Goal: Transaction & Acquisition: Purchase product/service

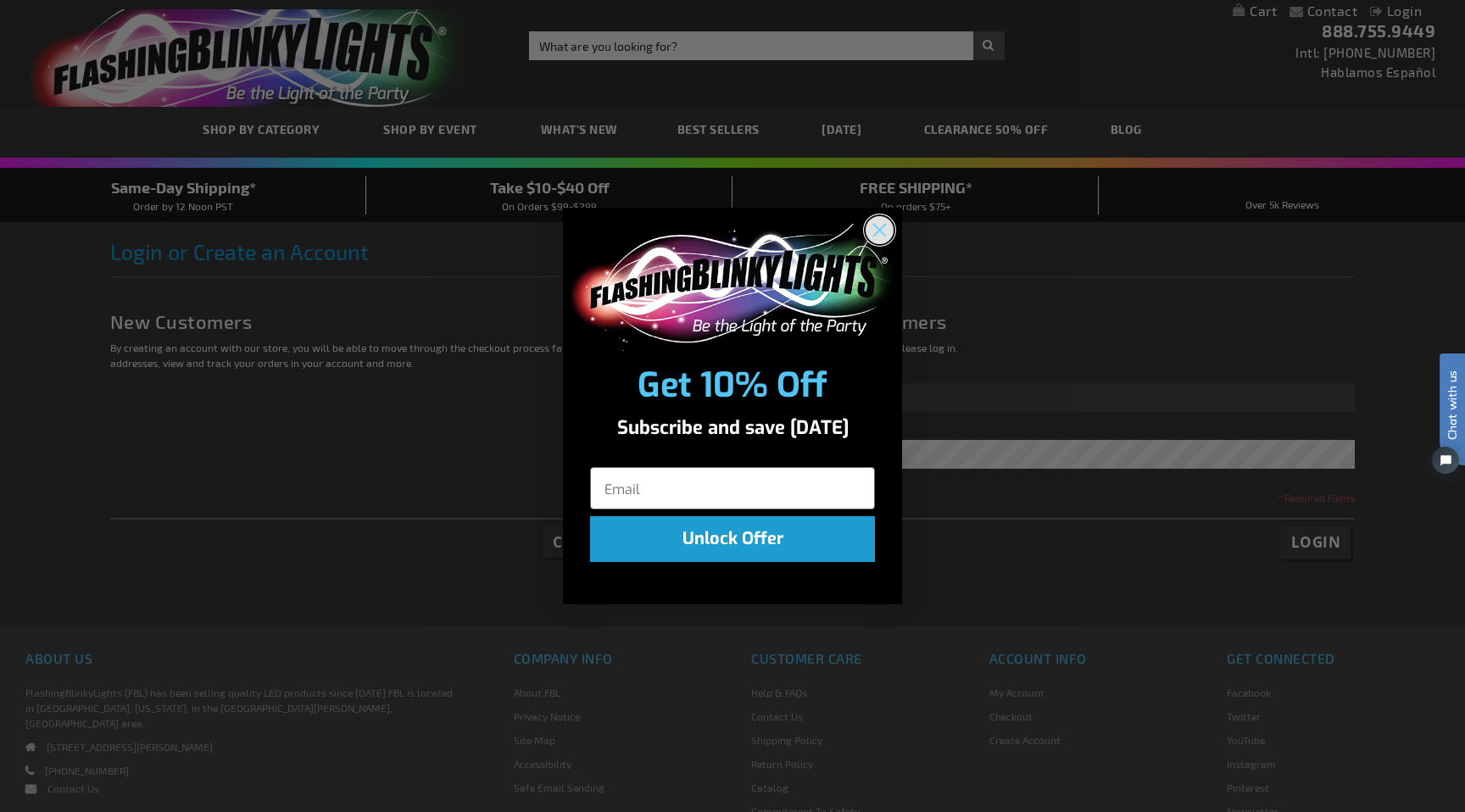
click at [892, 220] on icon "Close dialog" at bounding box center [880, 231] width 30 height 30
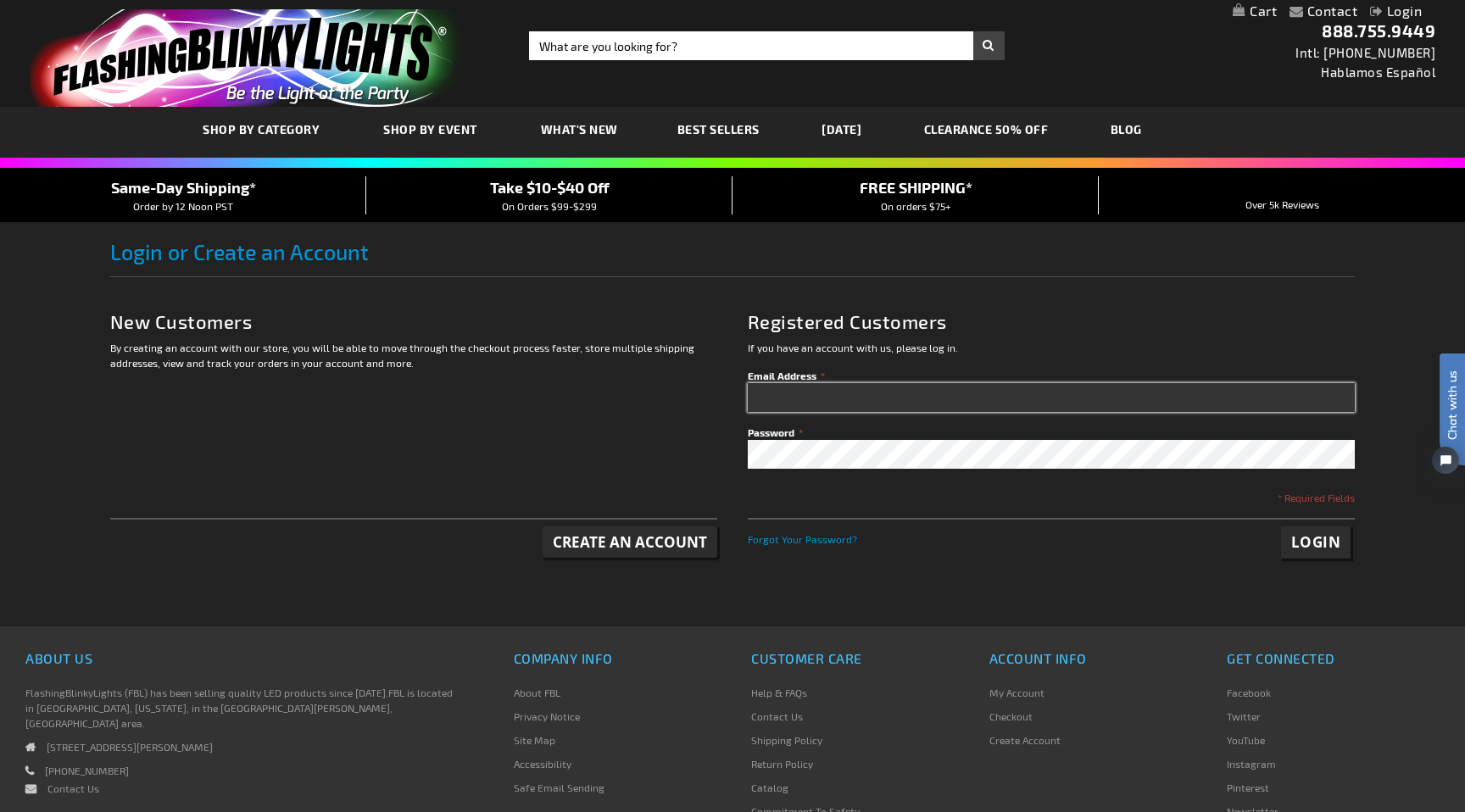
click at [835, 403] on input "Email Address" at bounding box center [1051, 398] width 608 height 29
type input "samuellush@yahoo.com"
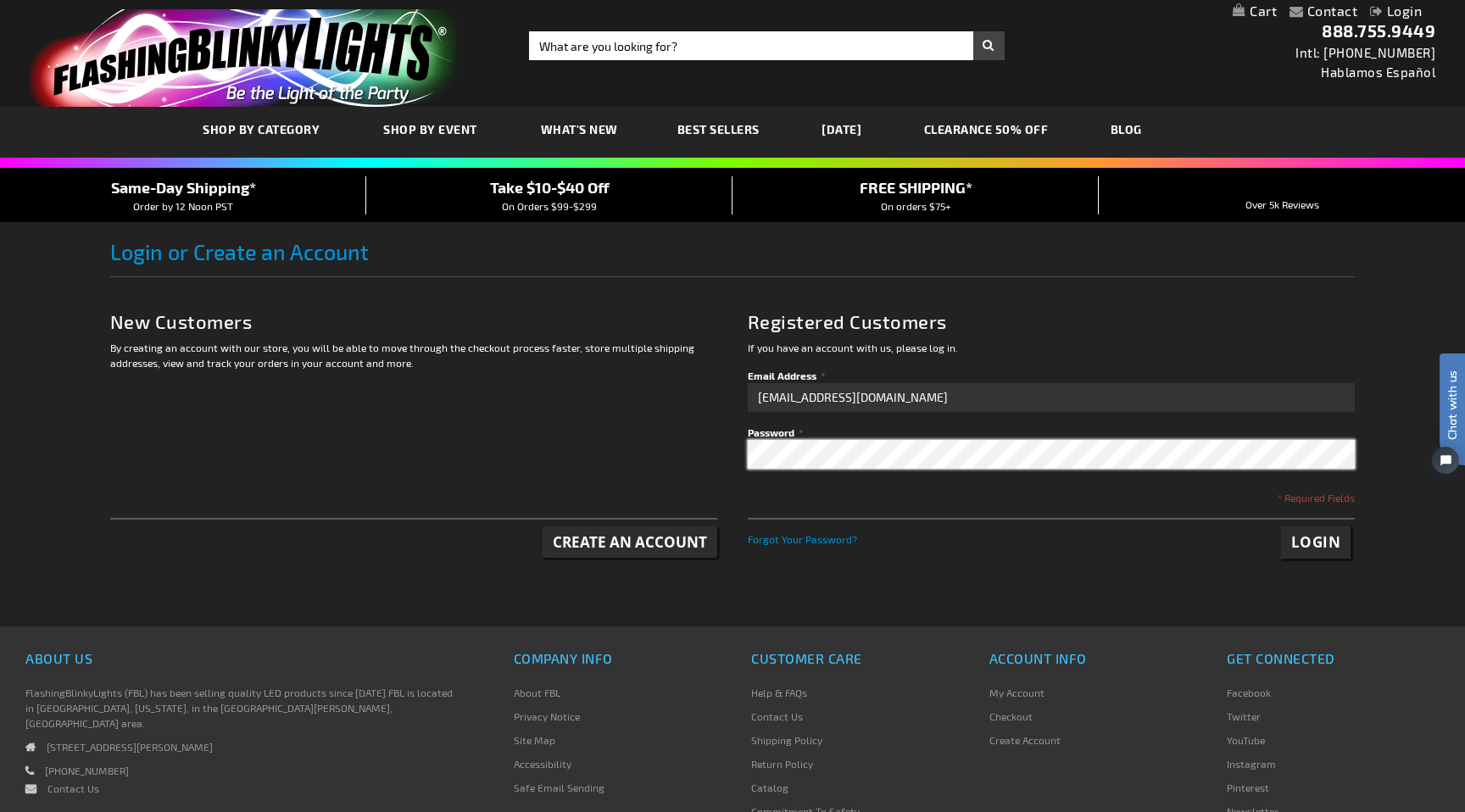
click at [1281, 527] on button "Login" at bounding box center [1317, 543] width 71 height 32
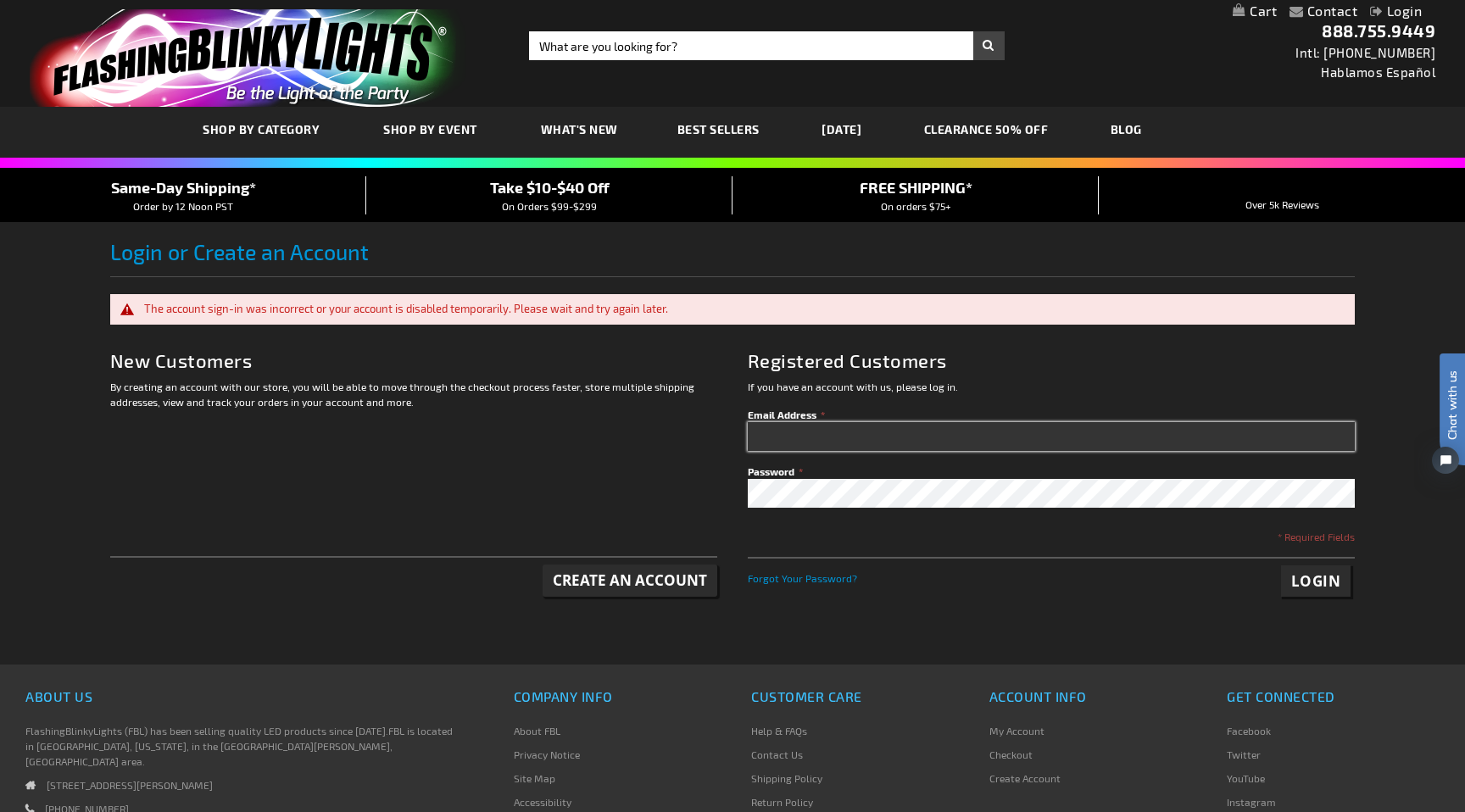
click at [892, 442] on input "Email Address" at bounding box center [1051, 436] width 608 height 29
type input "samuellush@yahoo.com"
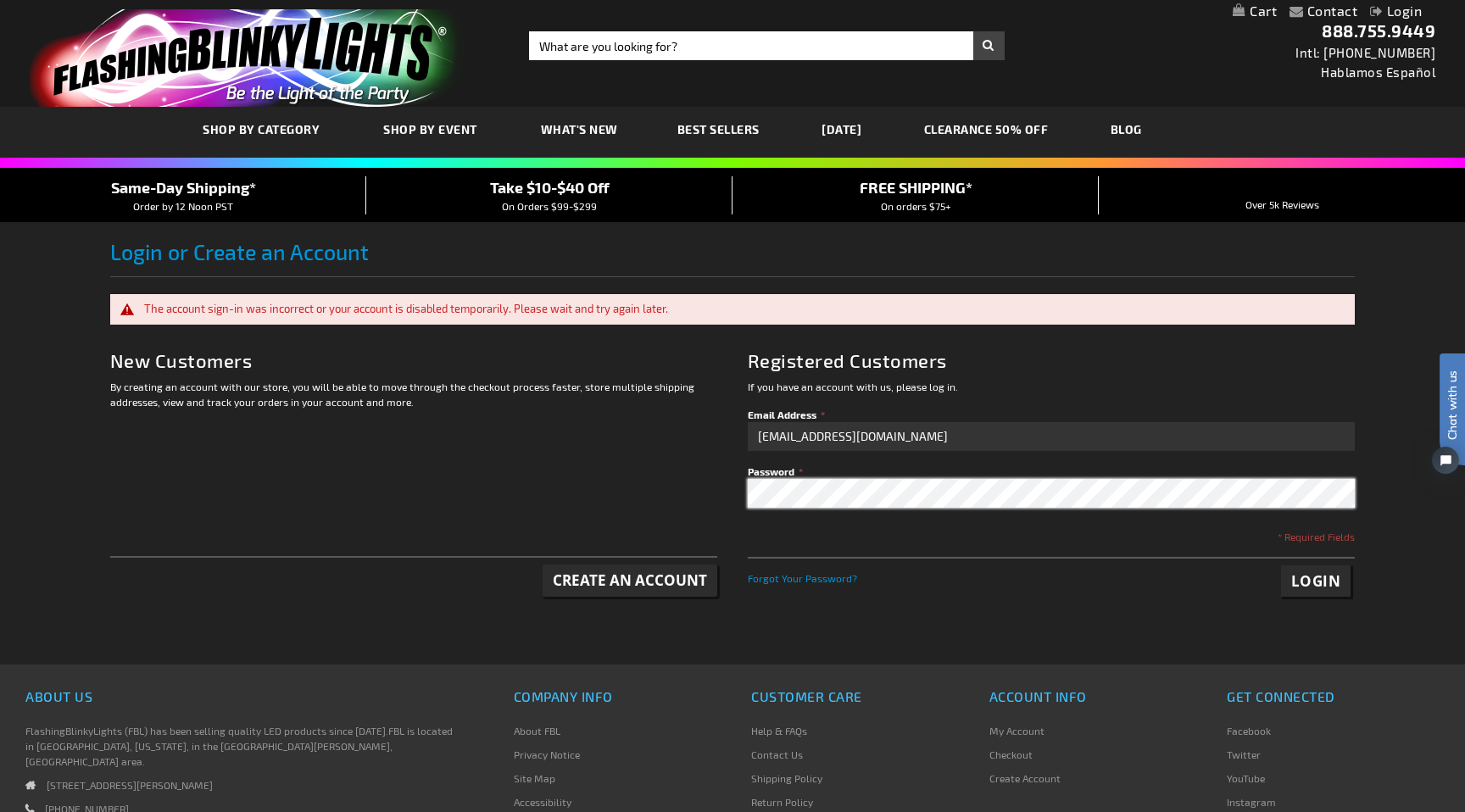
click at [1281, 565] on button "Login" at bounding box center [1317, 581] width 71 height 32
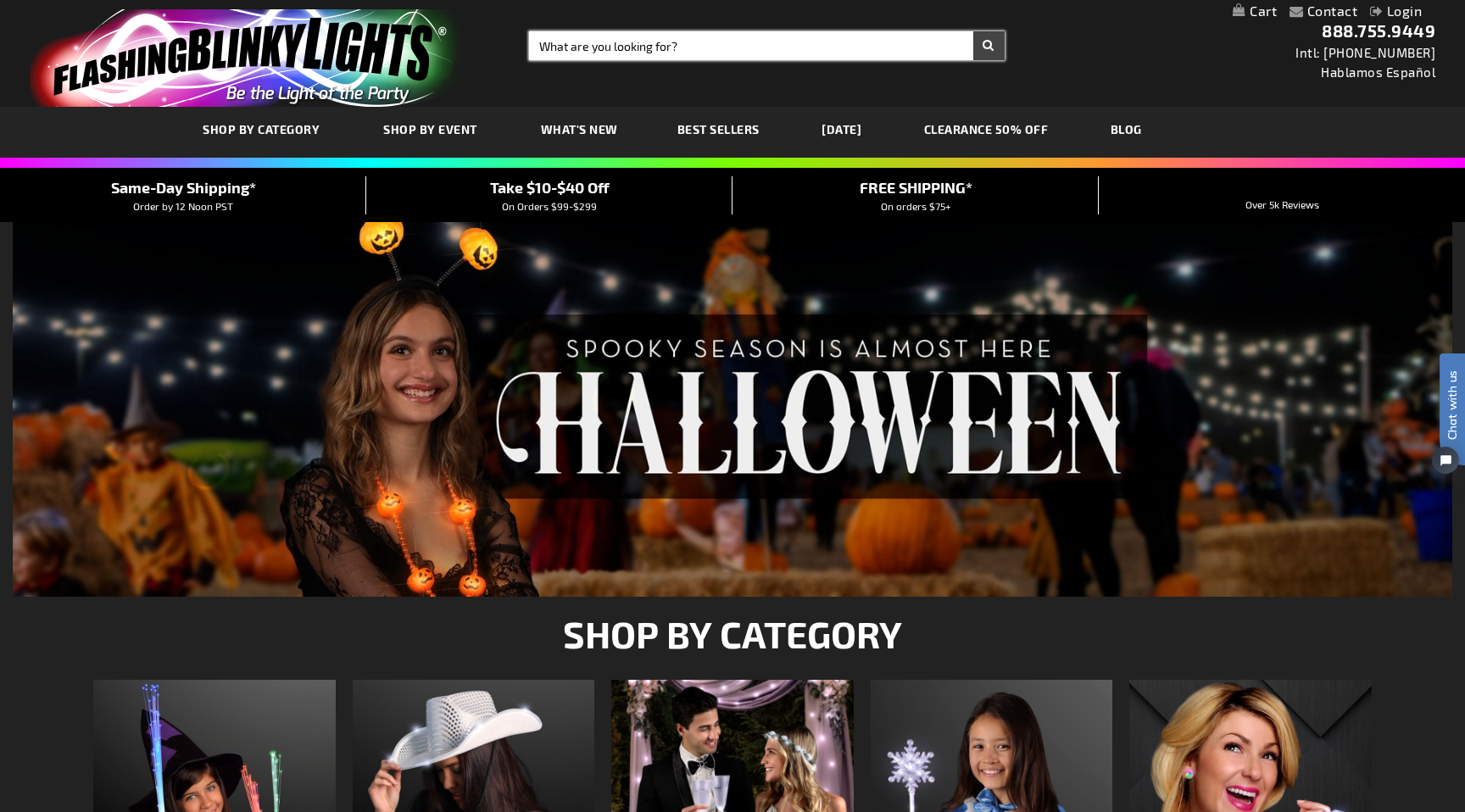
click at [587, 38] on input "Search" at bounding box center [767, 46] width 475 height 29
paste input "Safety Blinkers"
type input "Safety Blinkers"
click at [974, 32] on button "Search" at bounding box center [990, 46] width 32 height 29
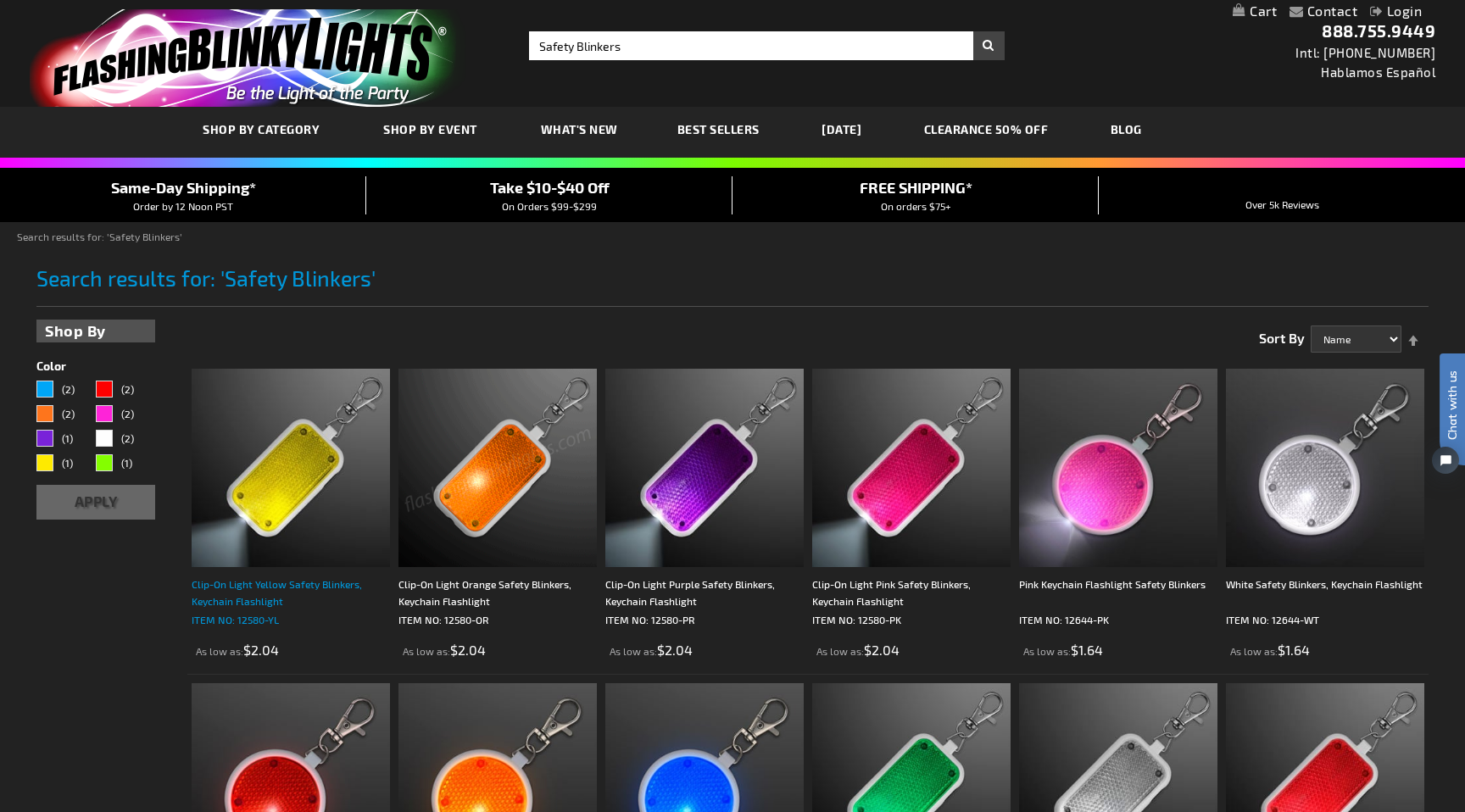
click at [301, 592] on div "Clip-On Light Yellow Safety Blinkers, Keychain Flashlight" at bounding box center [291, 593] width 199 height 34
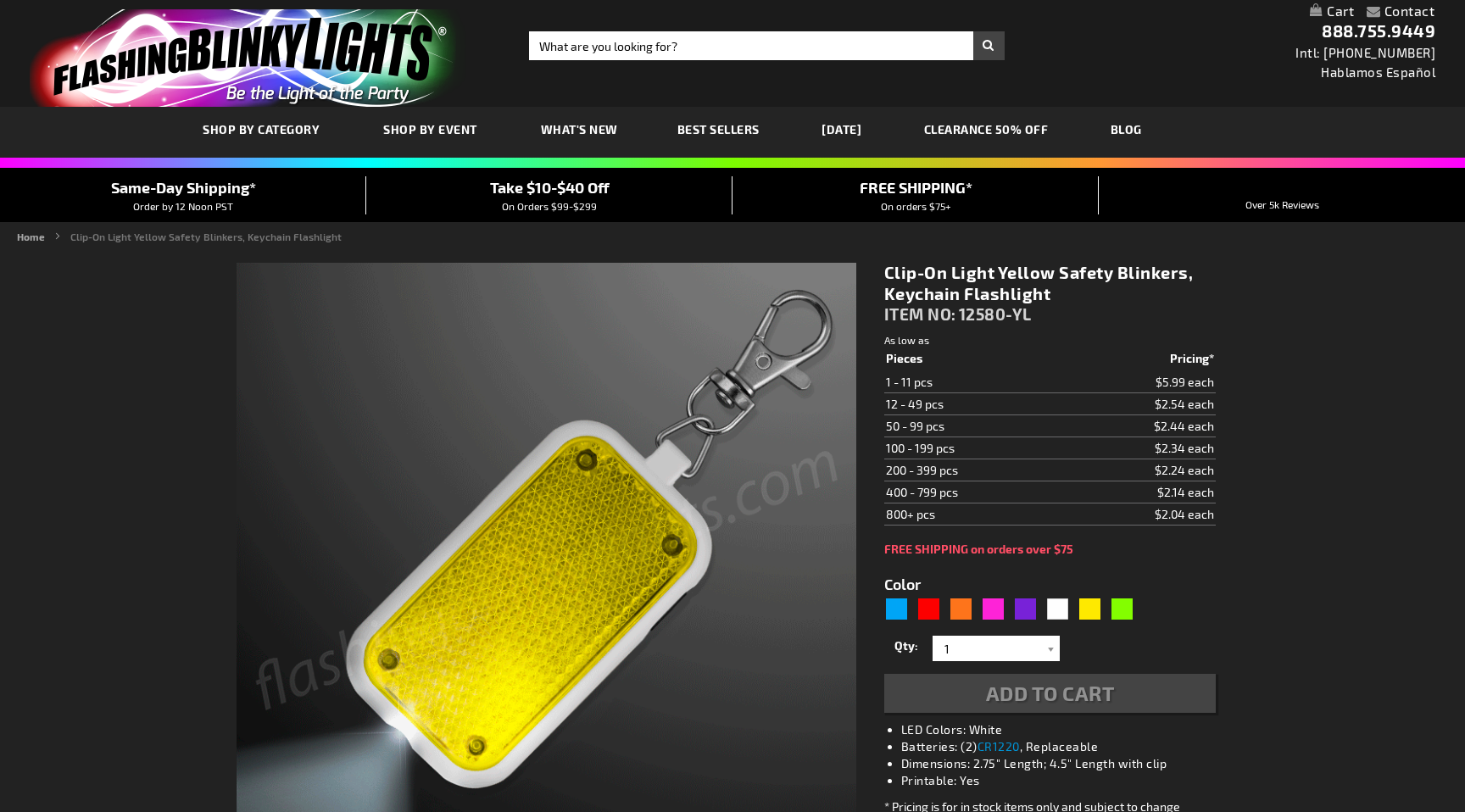
type input "5647"
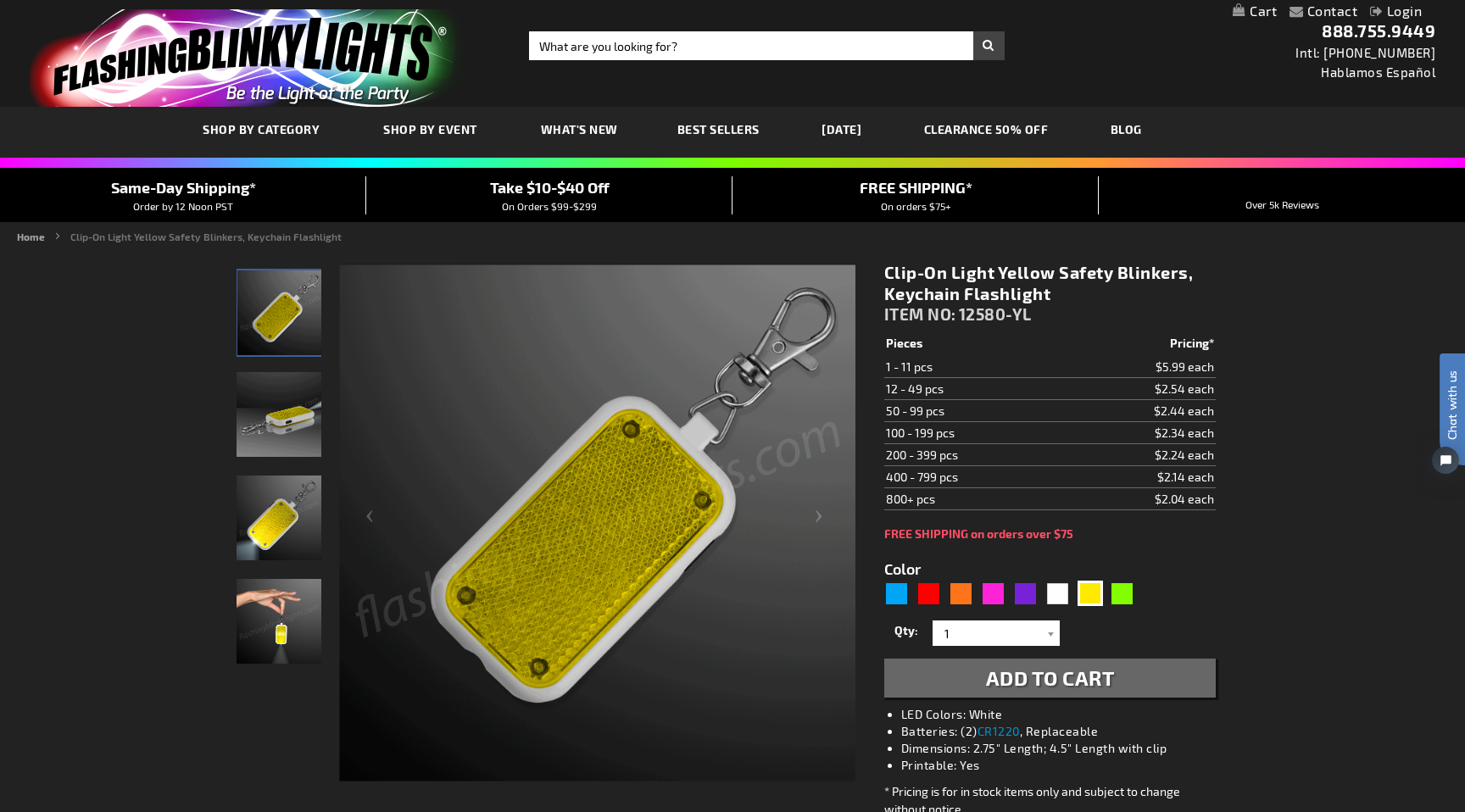
scroll to position [9, 0]
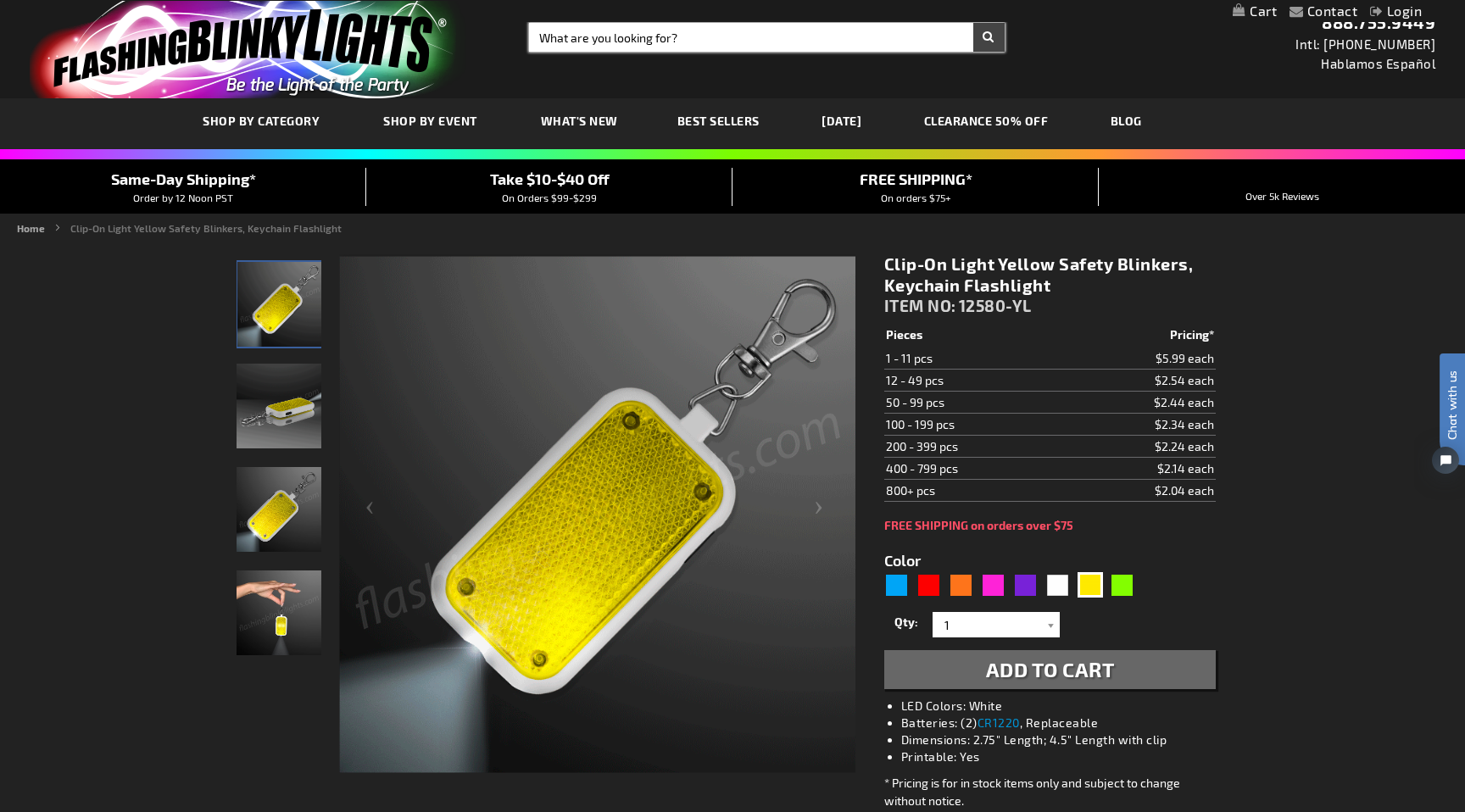
click at [577, 34] on input "Search" at bounding box center [767, 37] width 475 height 29
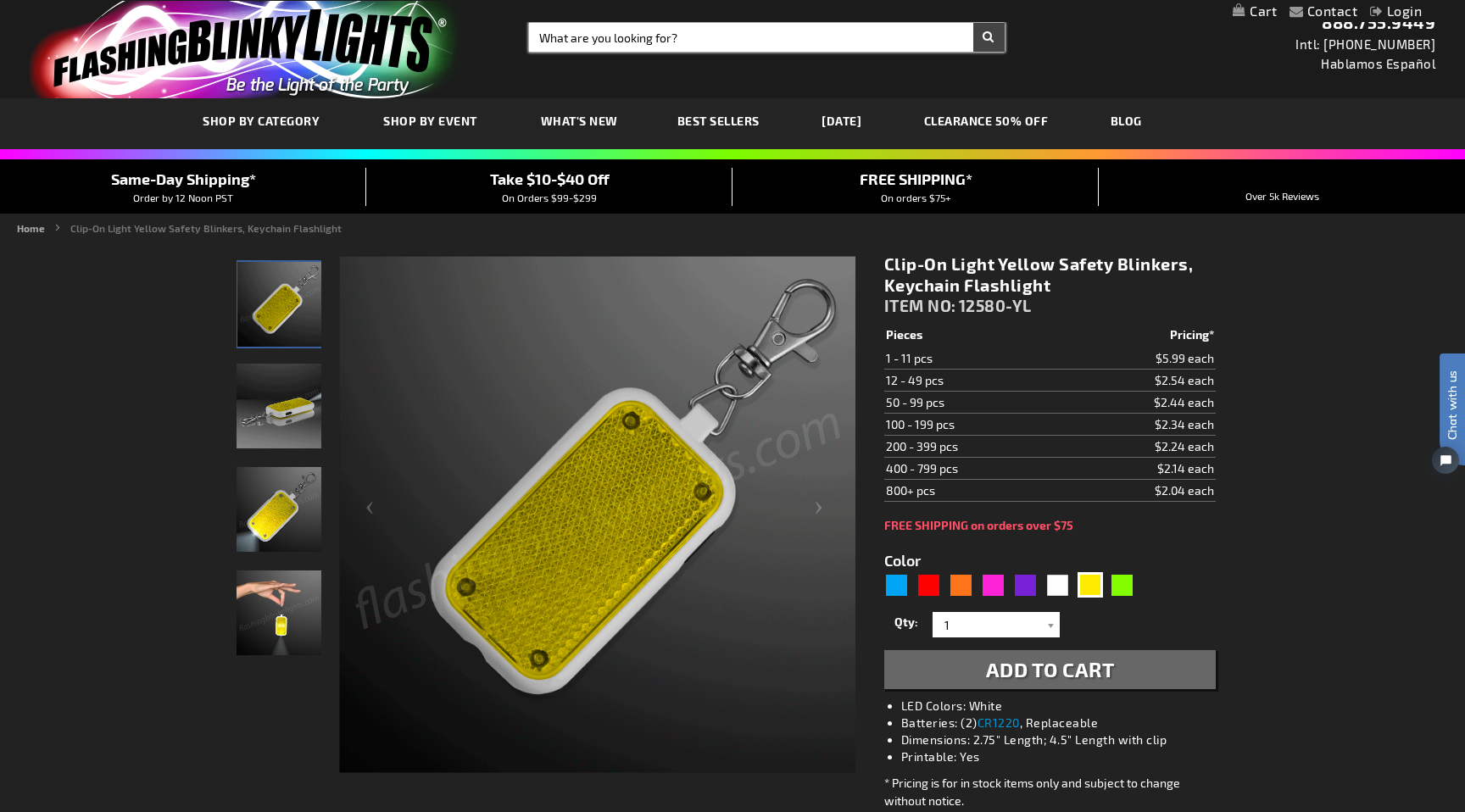
paste input "Disco Bike Light Mobile Party Lighting"
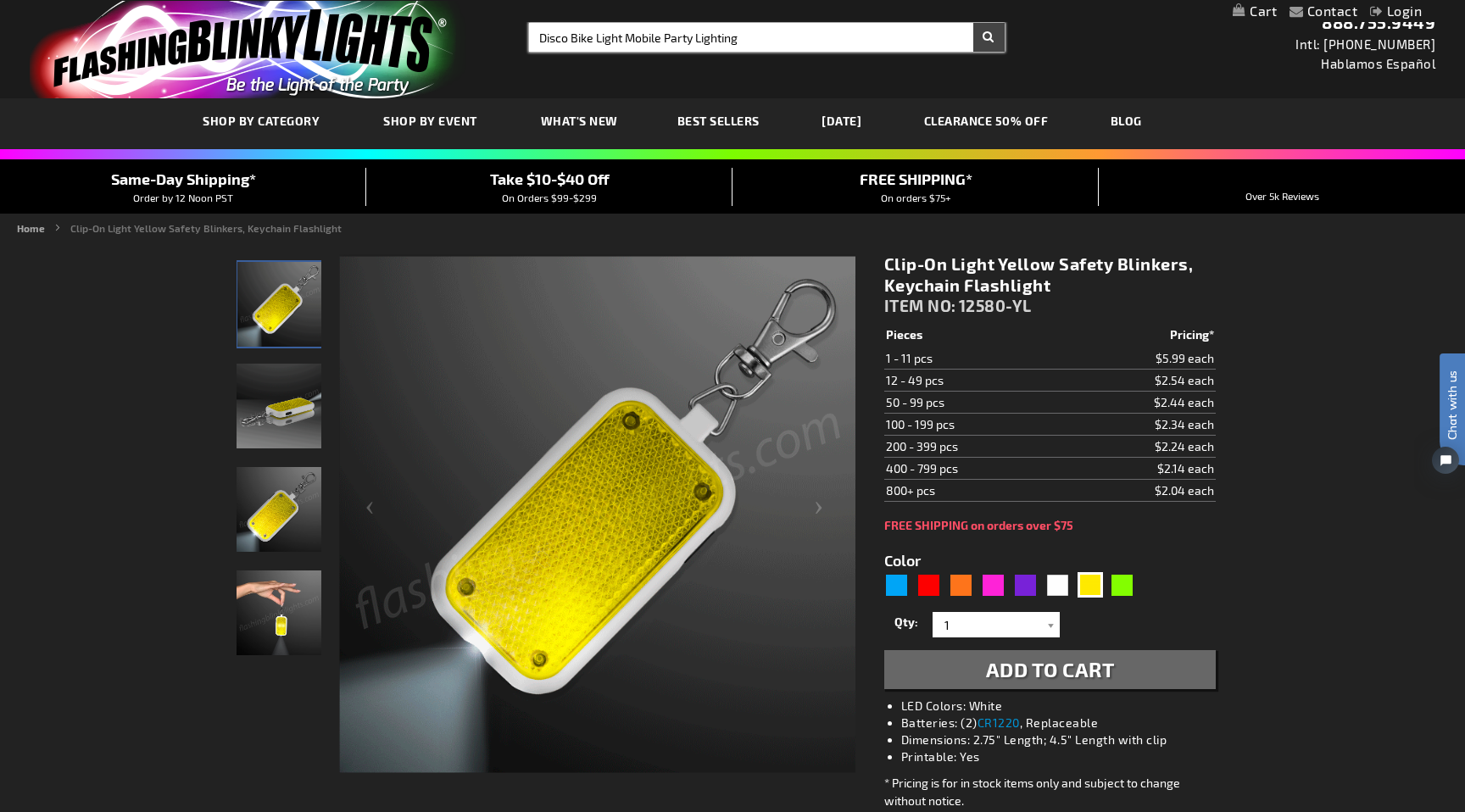
type input "Disco Bike Light Mobile Party Lighting"
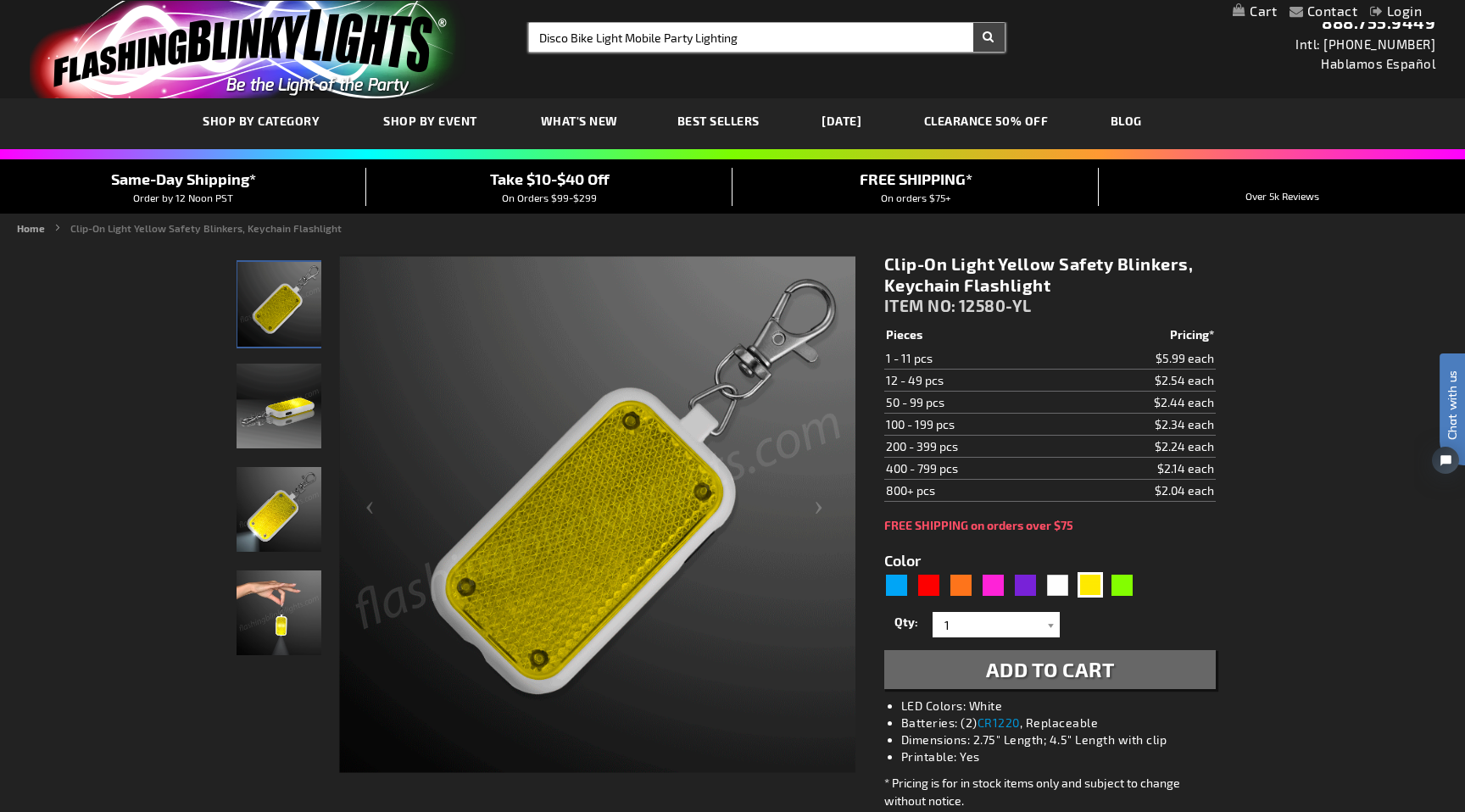
click at [974, 23] on button "Search" at bounding box center [990, 37] width 32 height 29
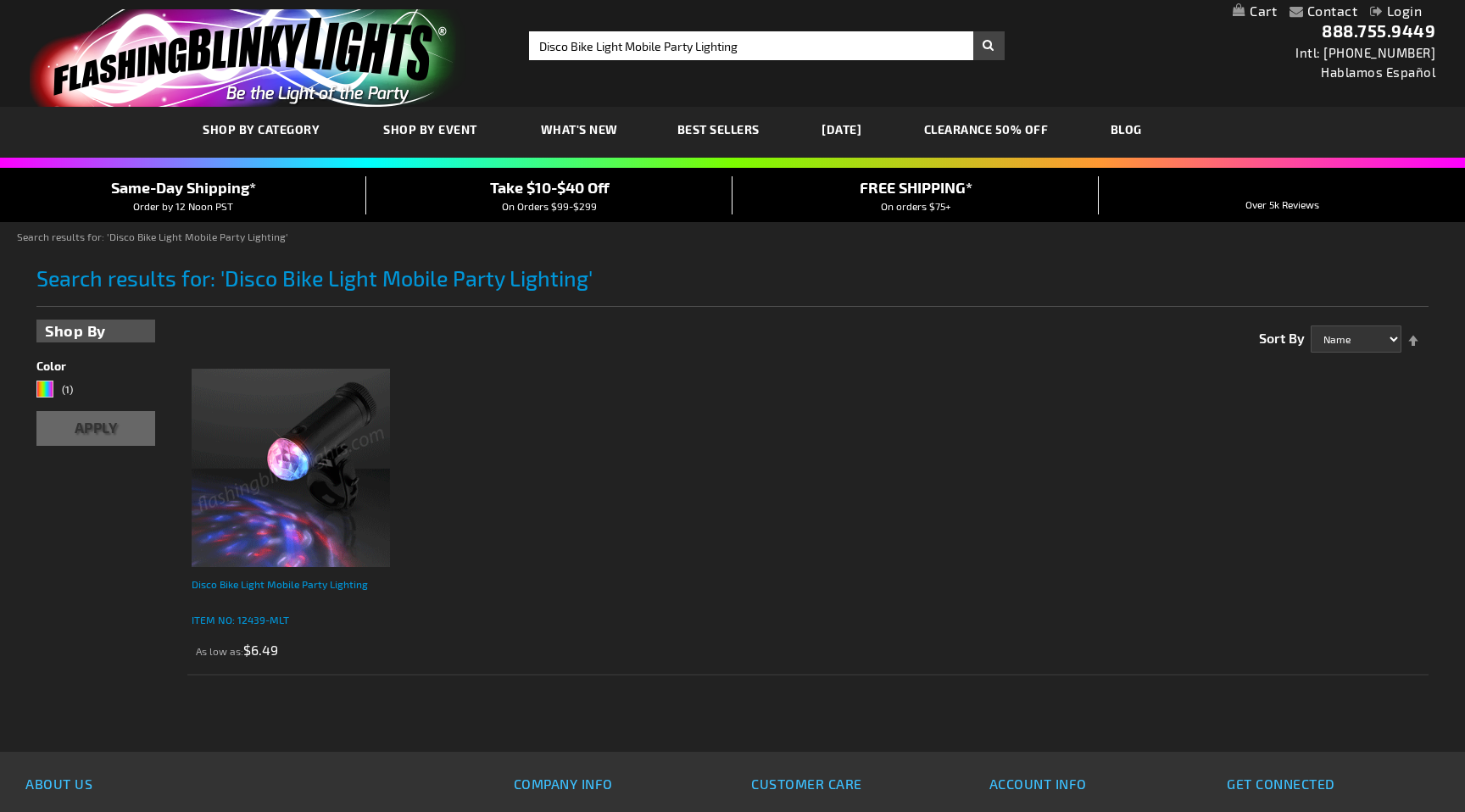
click at [257, 594] on div "Disco Bike Light Mobile Party Lighting" at bounding box center [291, 593] width 199 height 34
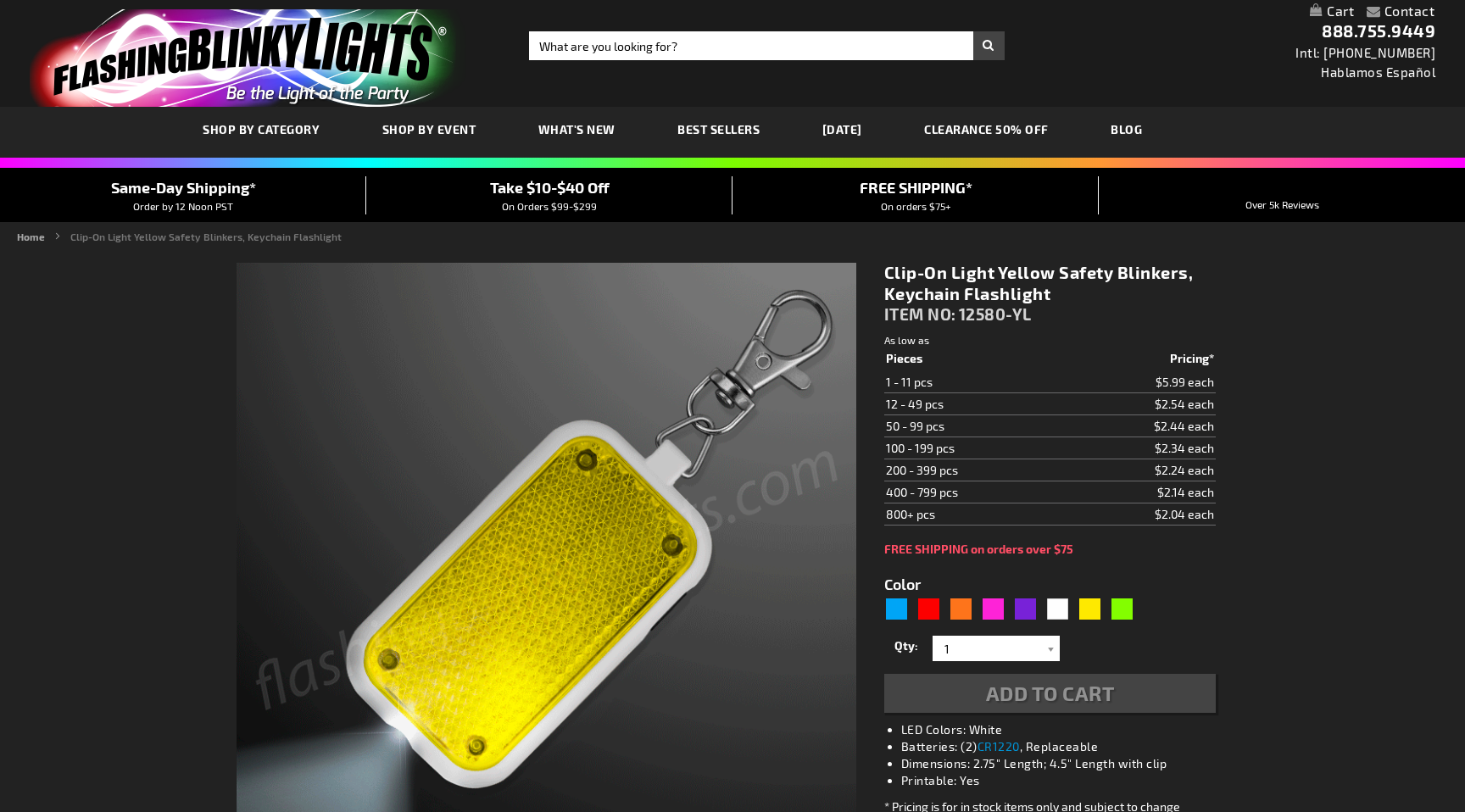
scroll to position [9, 0]
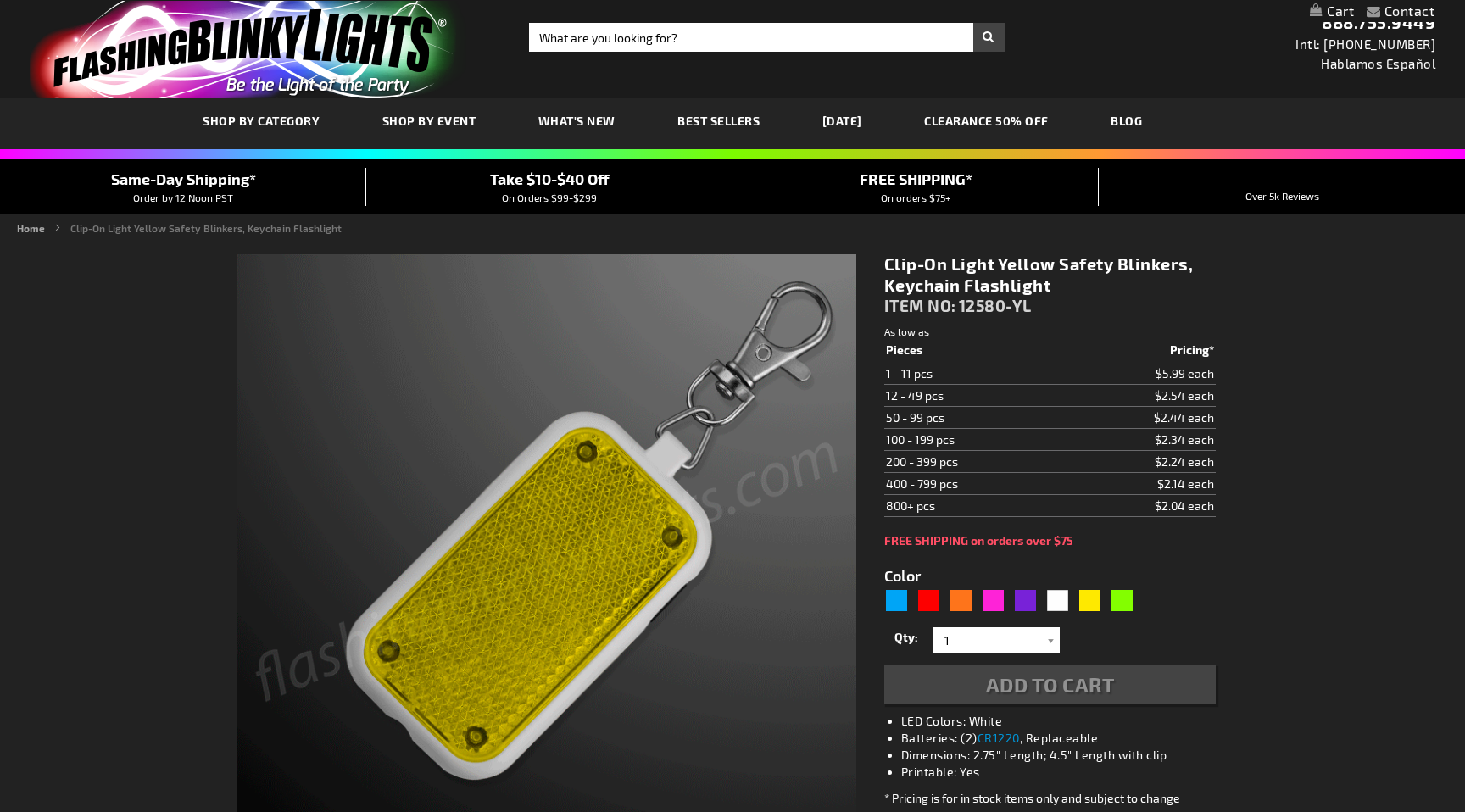
type input "5647"
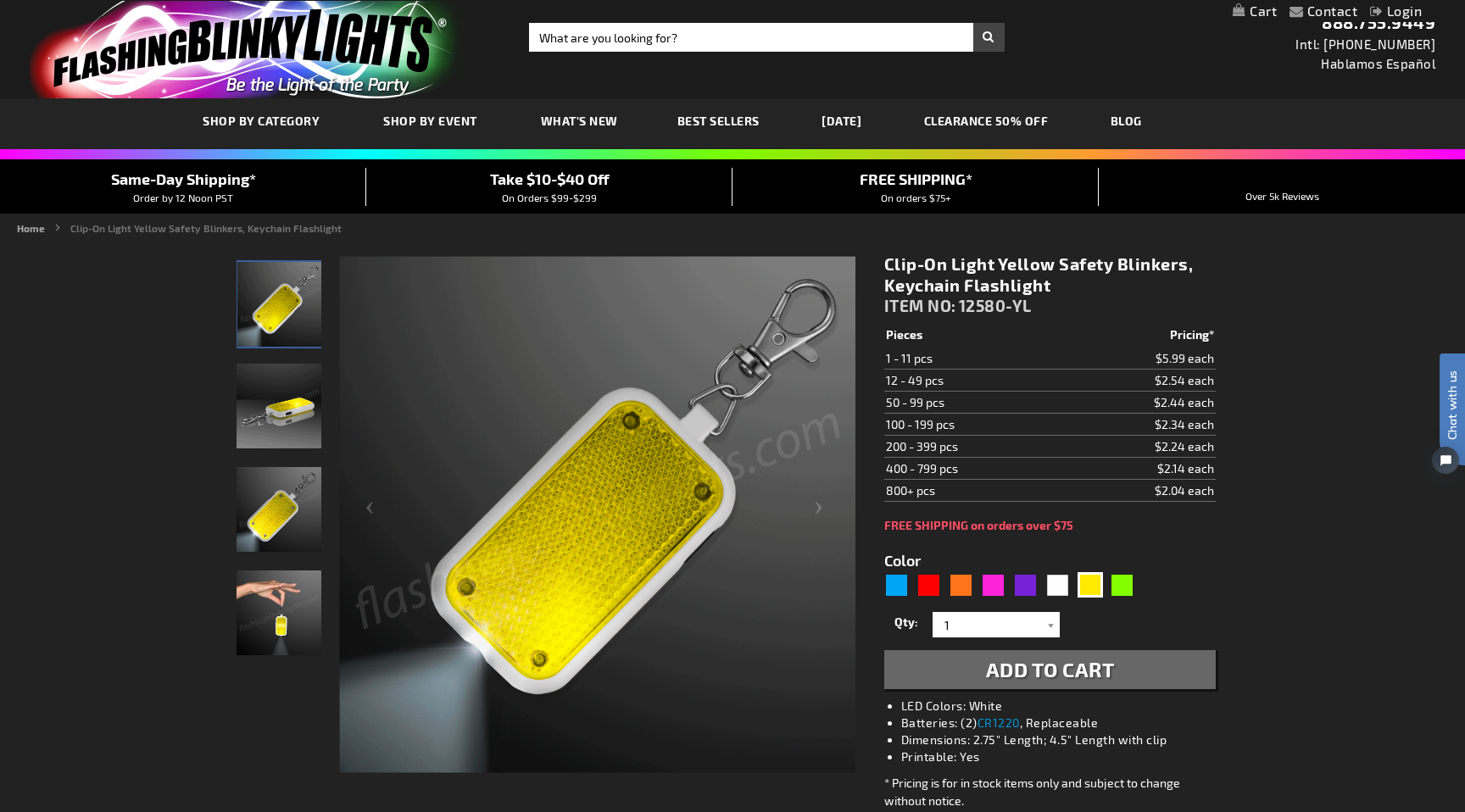
scroll to position [0, 0]
click at [592, 30] on input "Search" at bounding box center [767, 37] width 475 height 29
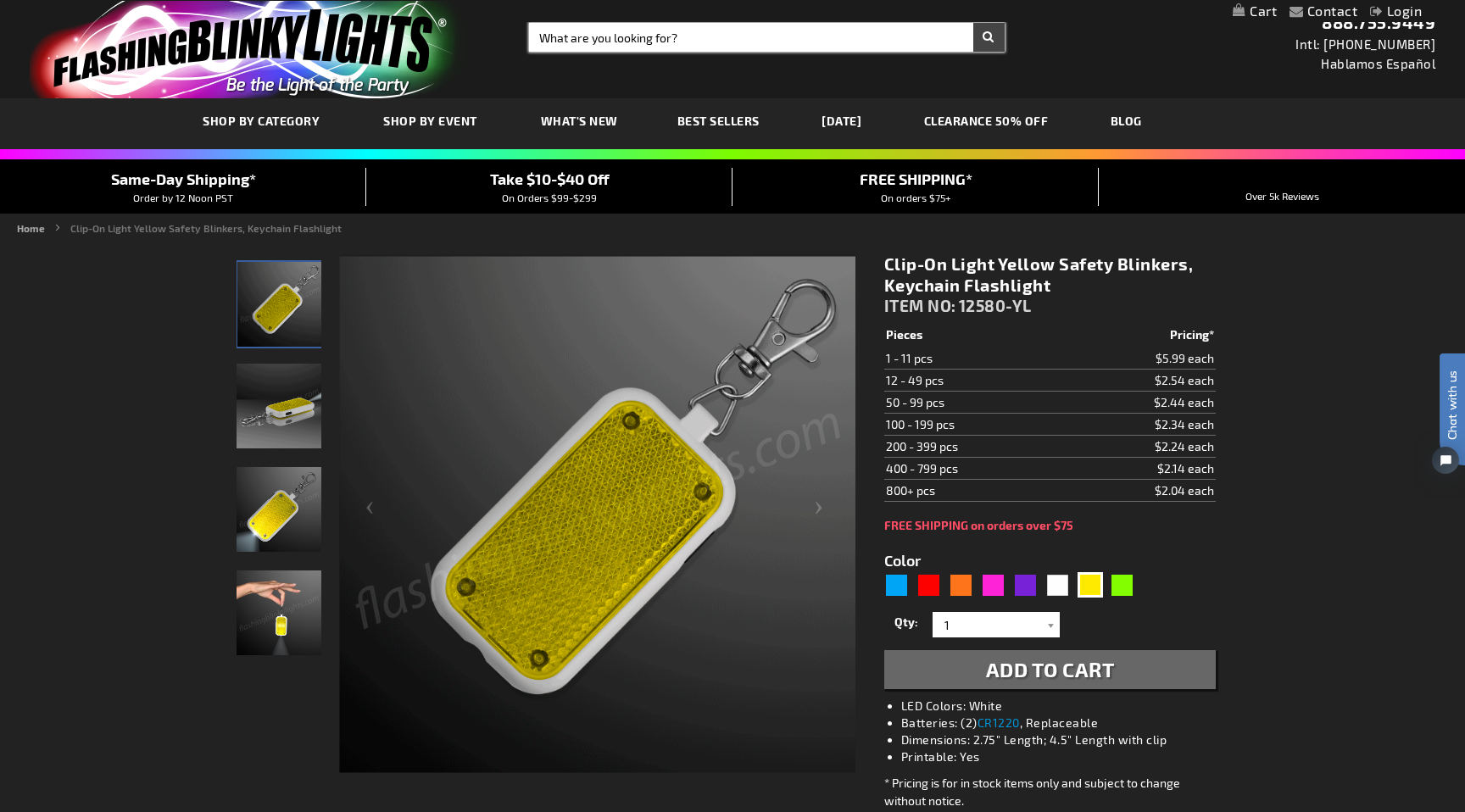
paste input "Heart Shaped Aurora LED Pins"
type input "Heart Shaped Aurora LED Pins"
click at [974, 23] on button "Search" at bounding box center [990, 37] width 32 height 29
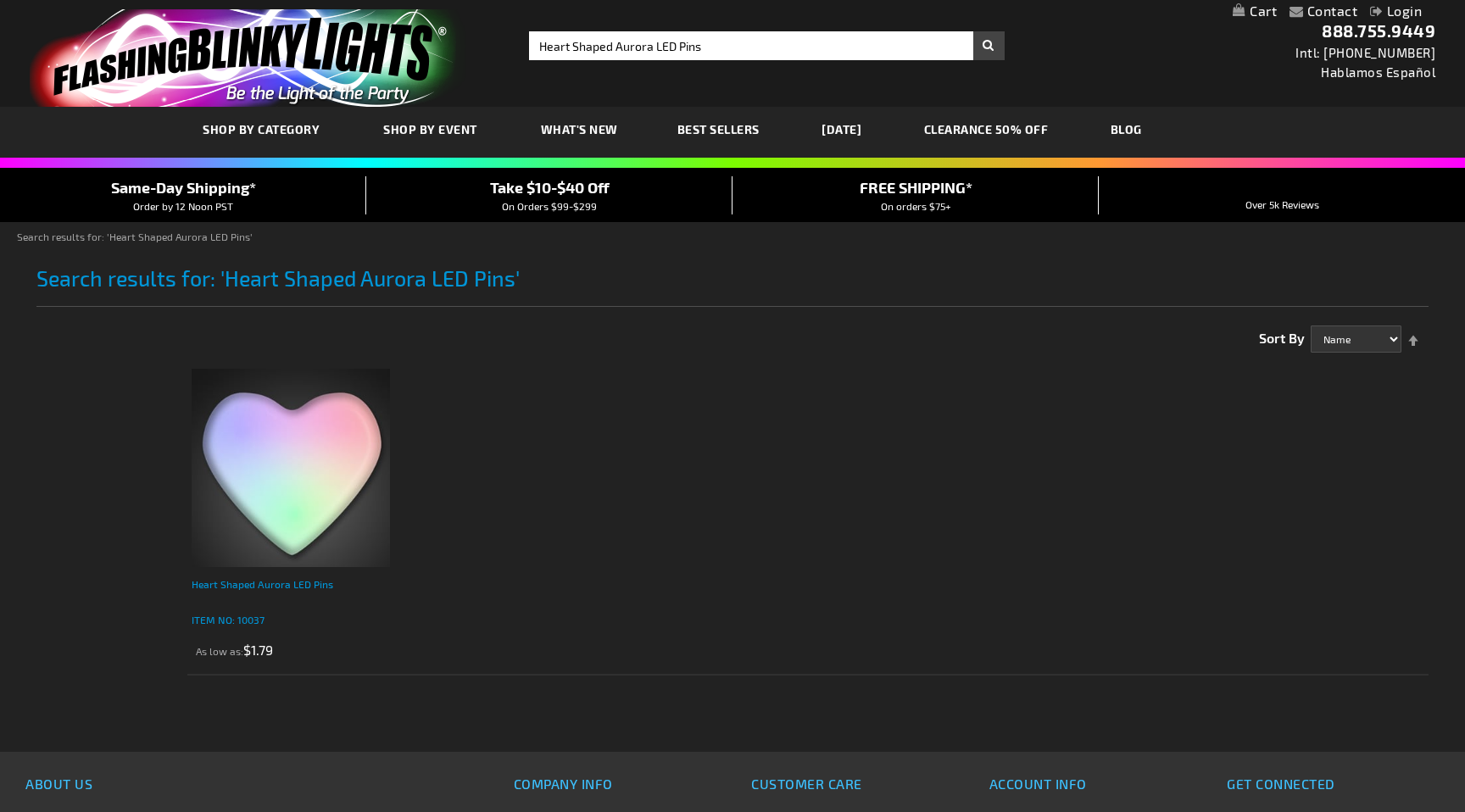
click at [254, 591] on div "Heart Shaped Aurora LED Pins" at bounding box center [291, 593] width 199 height 34
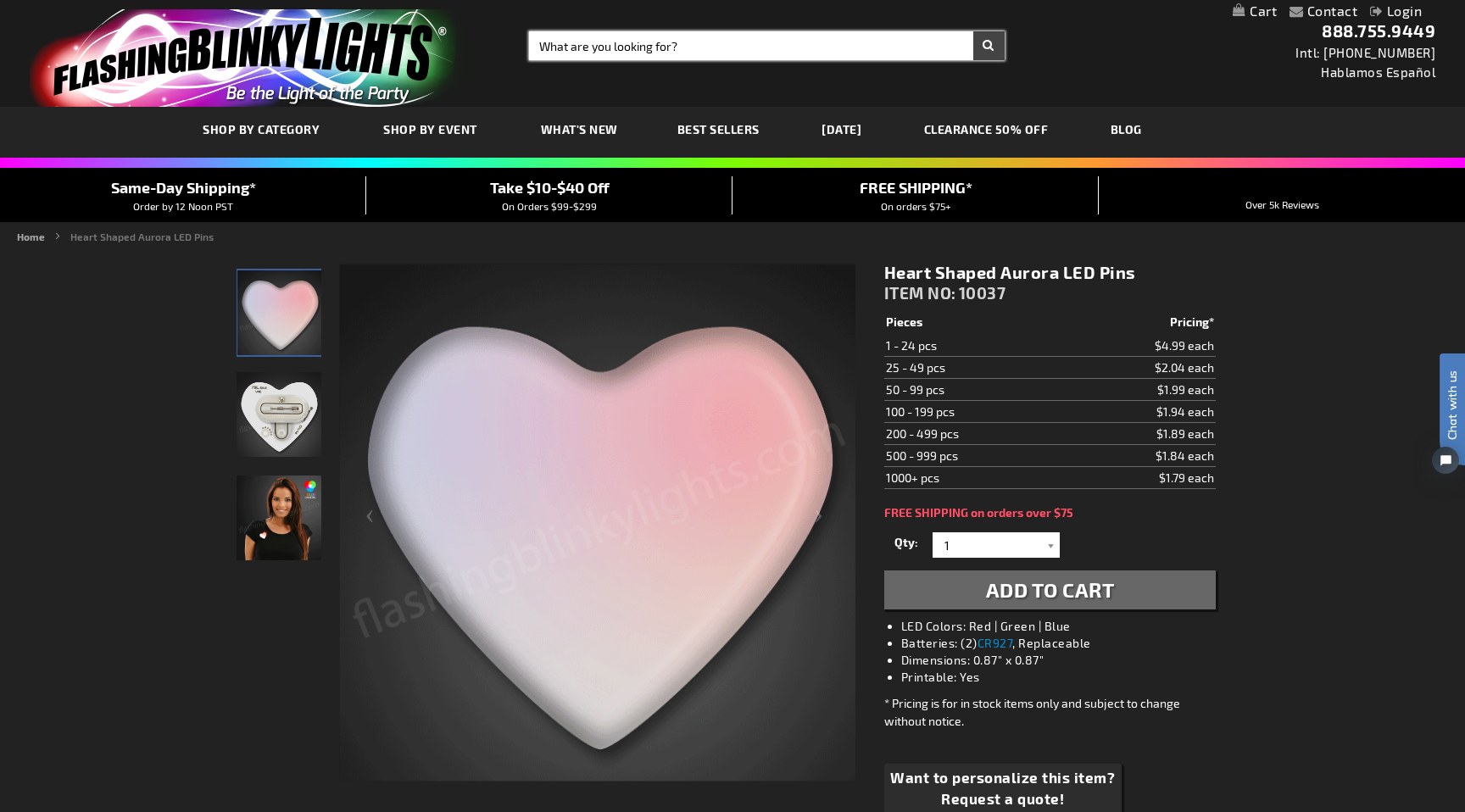
click at [662, 33] on input "Search" at bounding box center [767, 46] width 475 height 29
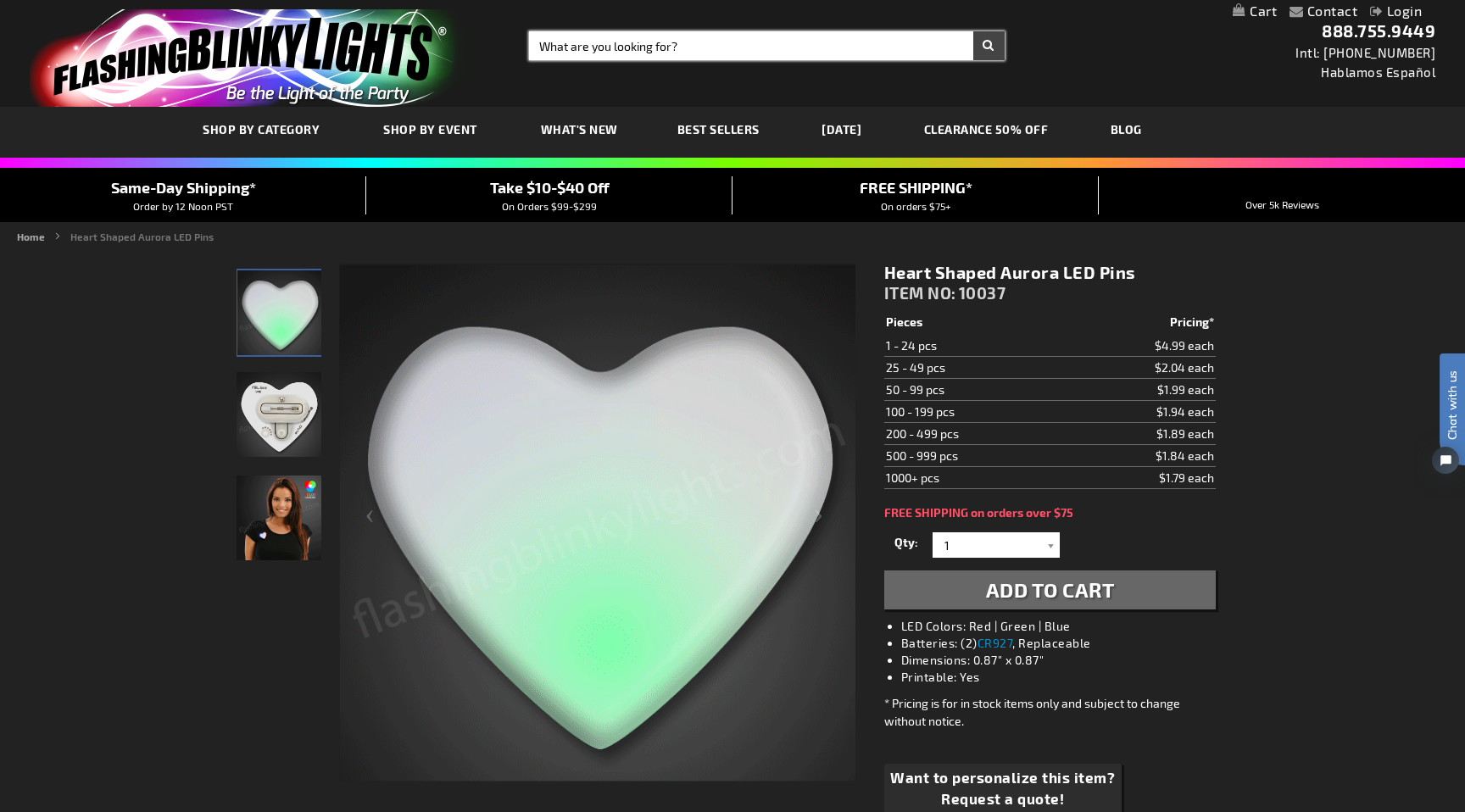
paste input "Brown Cowboy Hat Body Lights"
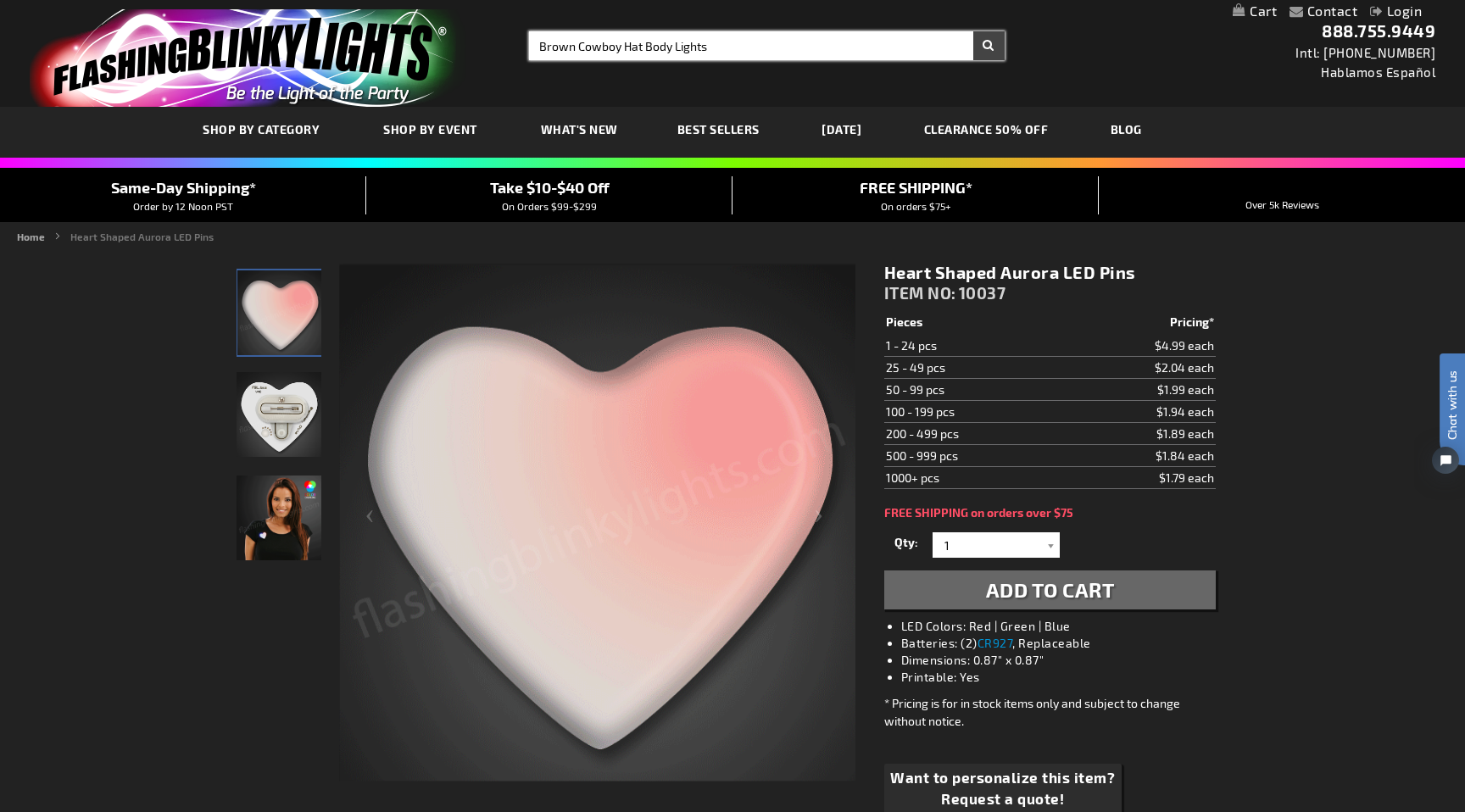
type input "Brown Cowboy Hat Body Lights"
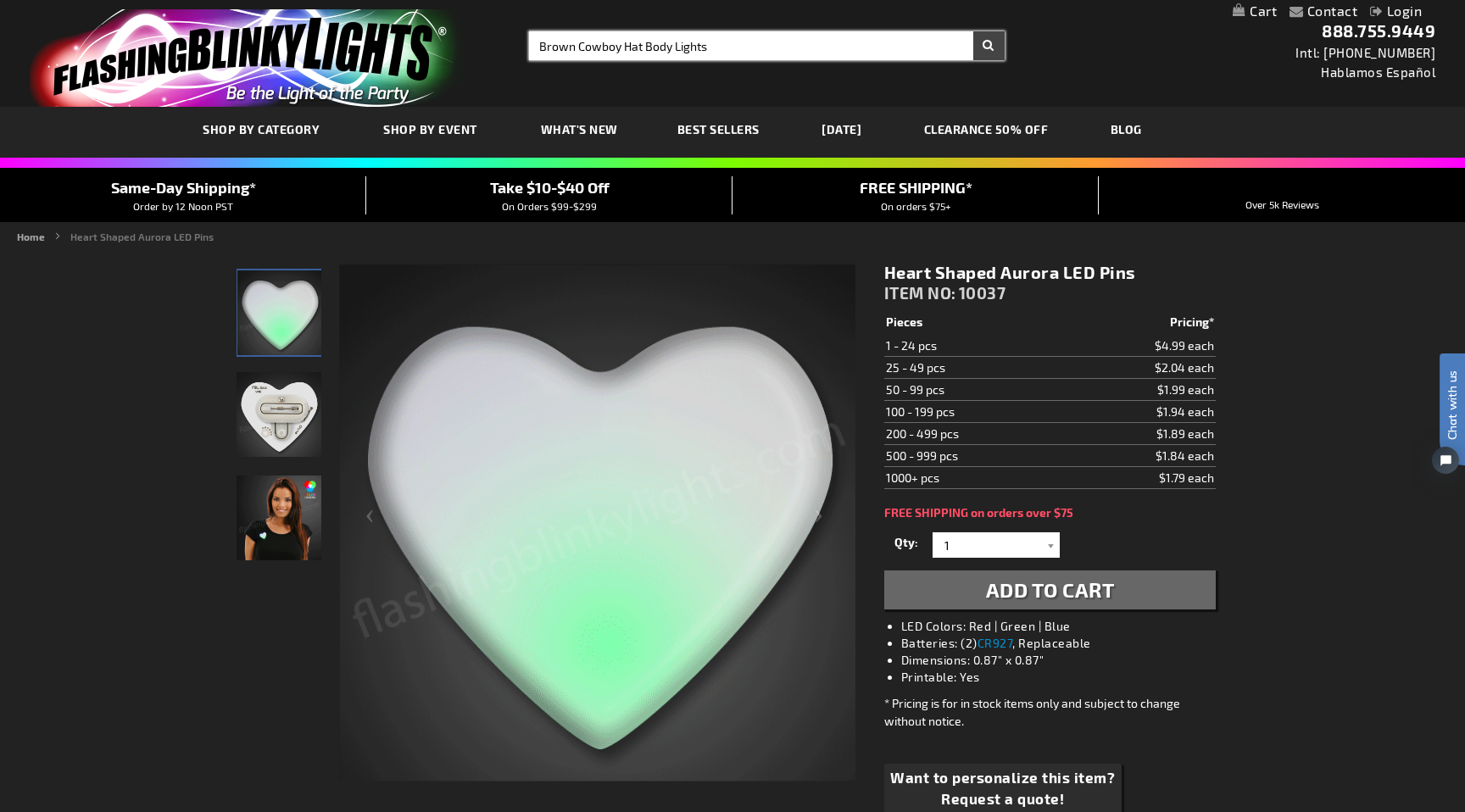
click at [974, 32] on button "Search" at bounding box center [990, 46] width 32 height 29
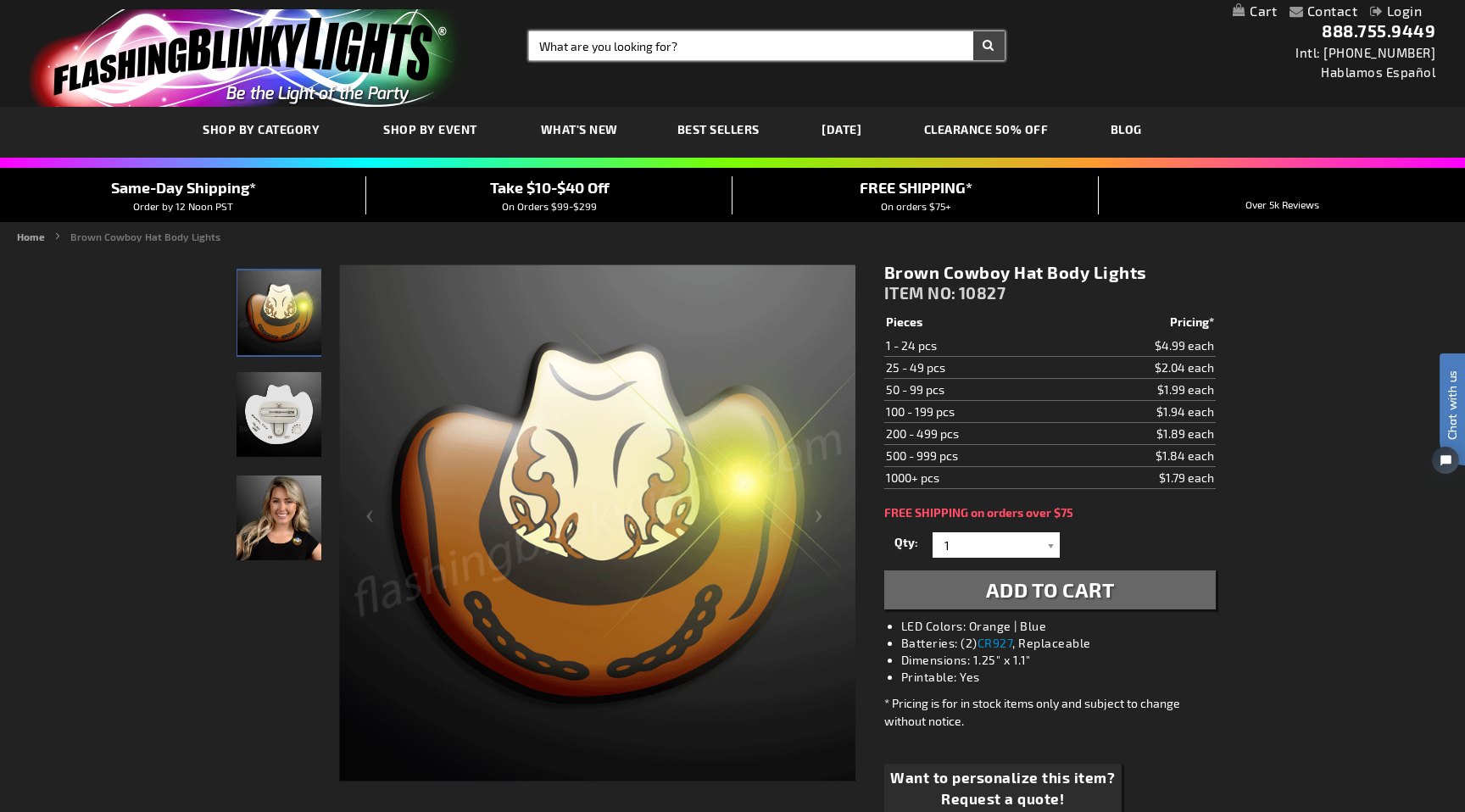
click at [597, 47] on input "Search" at bounding box center [767, 46] width 475 height 29
paste input "Light Up Steady Illumination Stretch Bracelet"
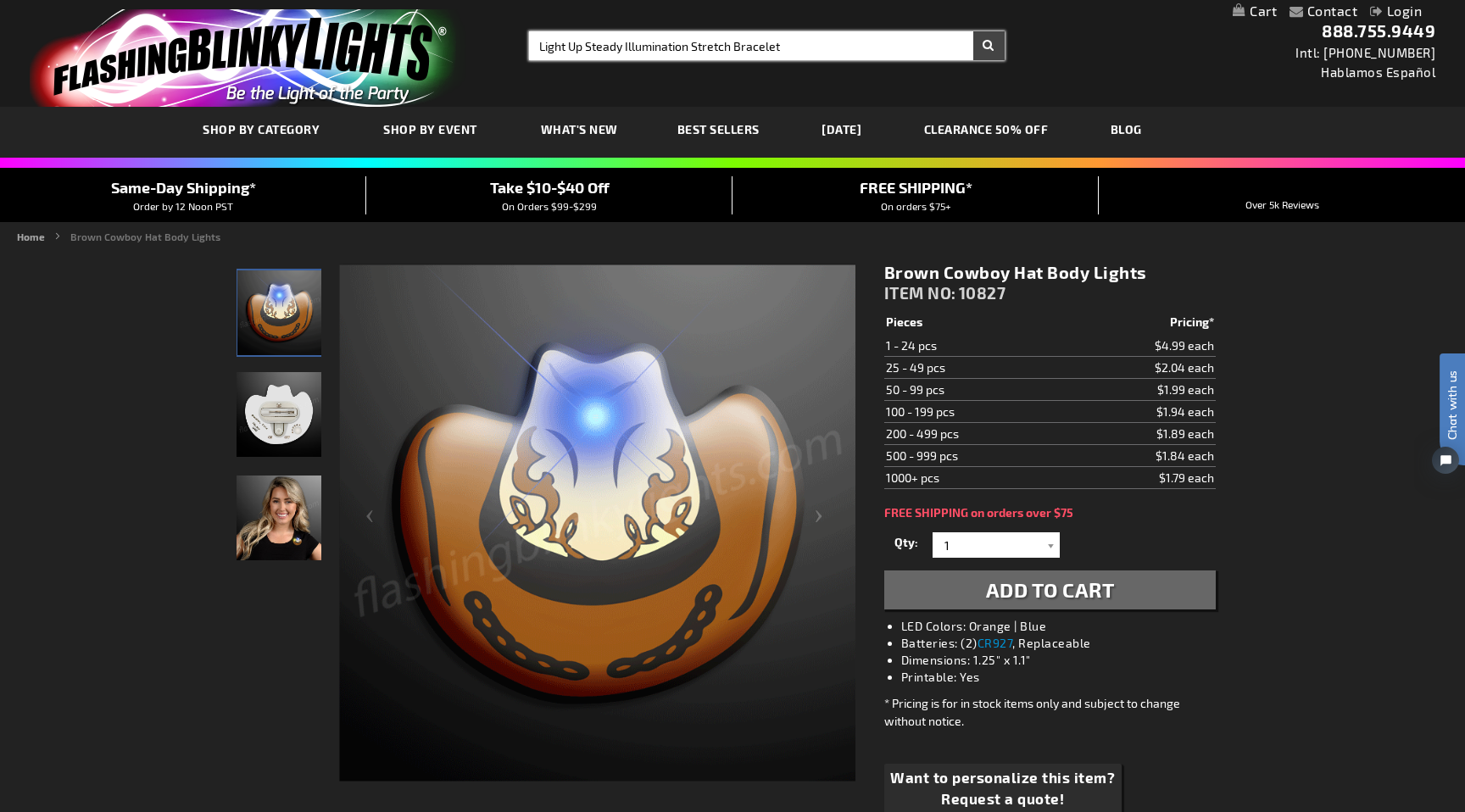
type input "Light Up Steady Illumination Stretch Bracelet"
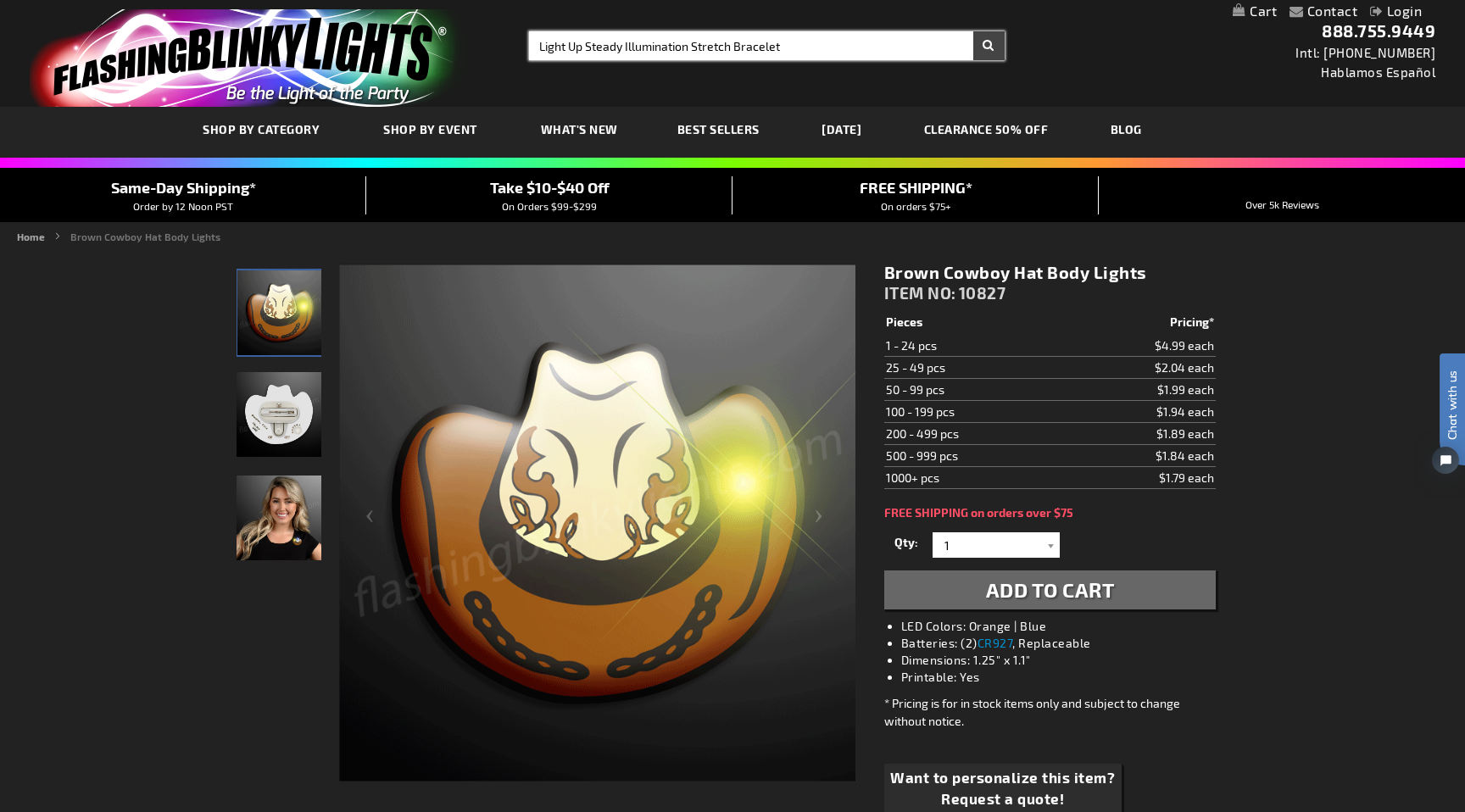
click at [974, 32] on button "Search" at bounding box center [990, 46] width 32 height 29
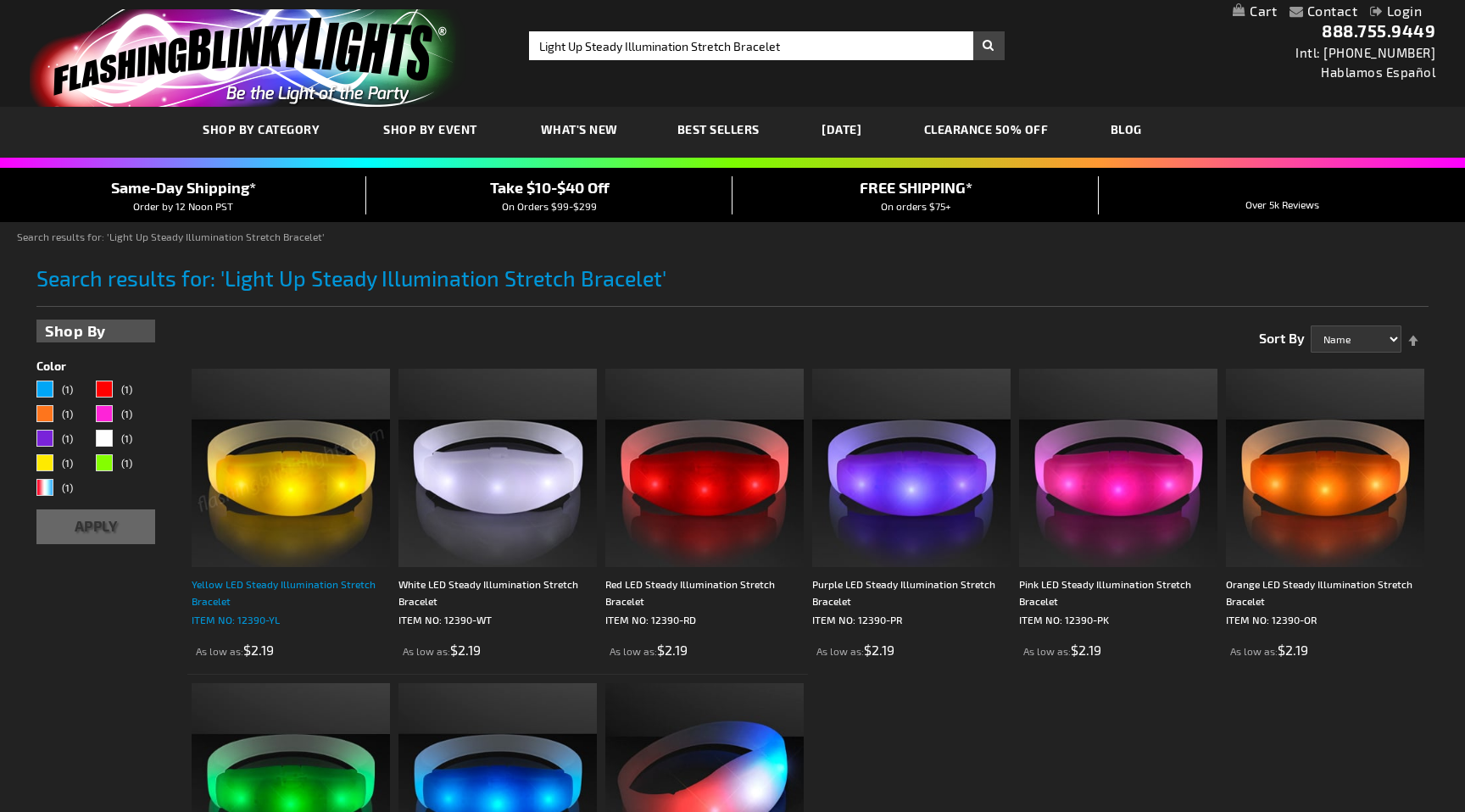
click at [320, 589] on div "Yellow LED Steady Illumination Stretch Bracelet" at bounding box center [291, 593] width 199 height 34
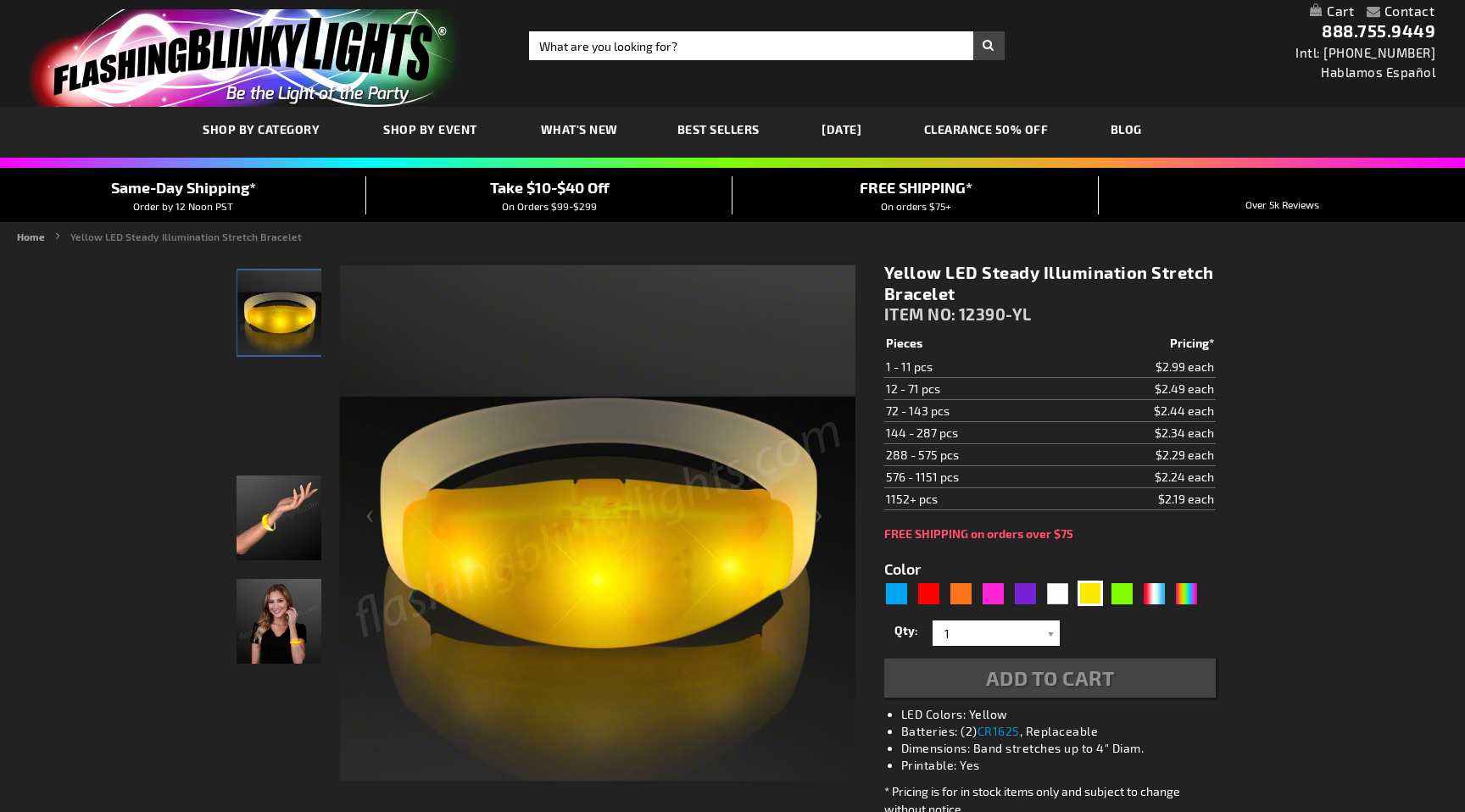
type input "5647"
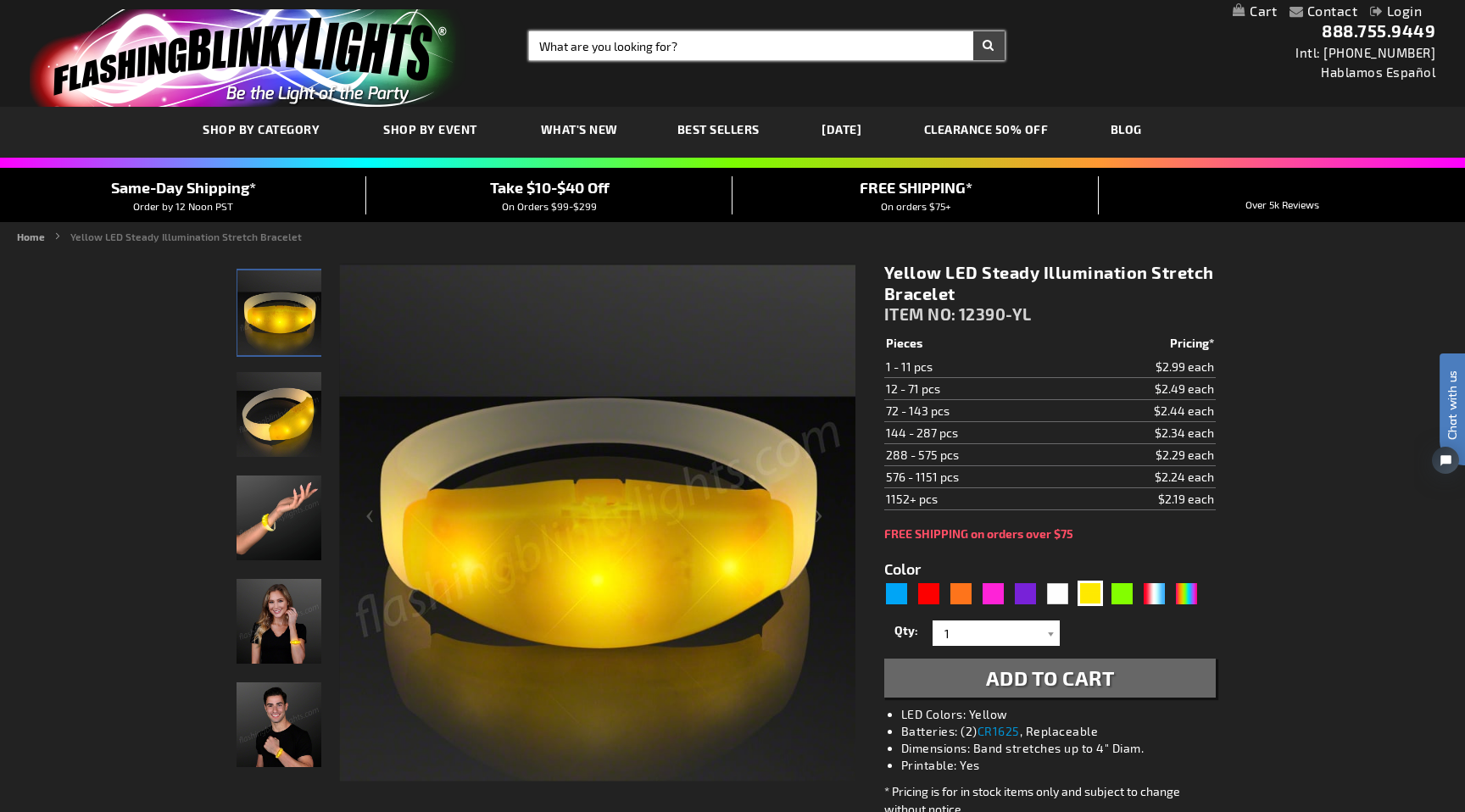
click at [603, 32] on input "Search" at bounding box center [767, 46] width 475 height 29
paste input "Skull & Crossbones LED Acrylic Necklace"
type input "Skull & Crossbones LED Acrylic Necklace"
click at [974, 32] on button "Search" at bounding box center [990, 46] width 32 height 29
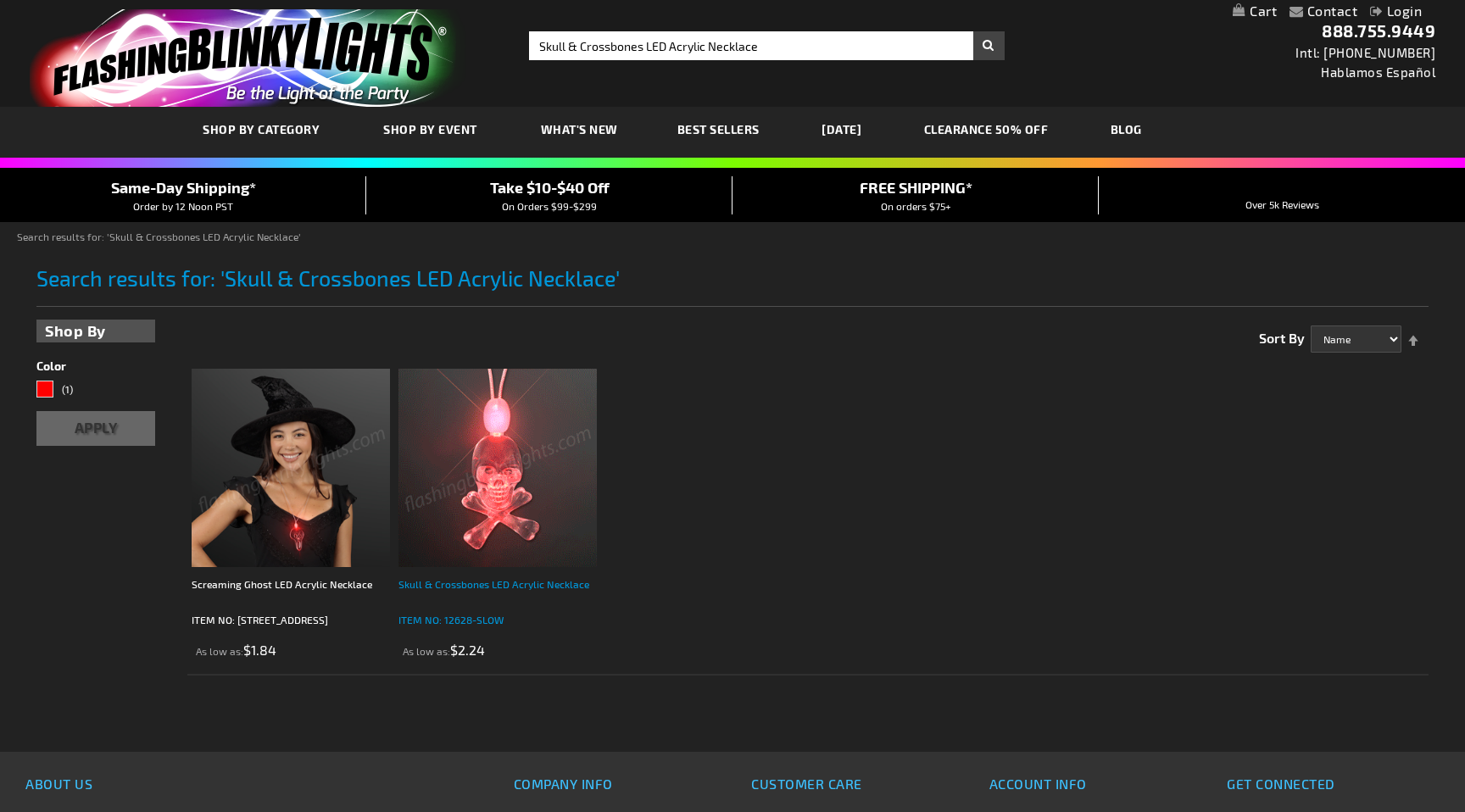
click at [435, 595] on div "Skull & Crossbones LED Acrylic Necklace" at bounding box center [497, 593] width 199 height 34
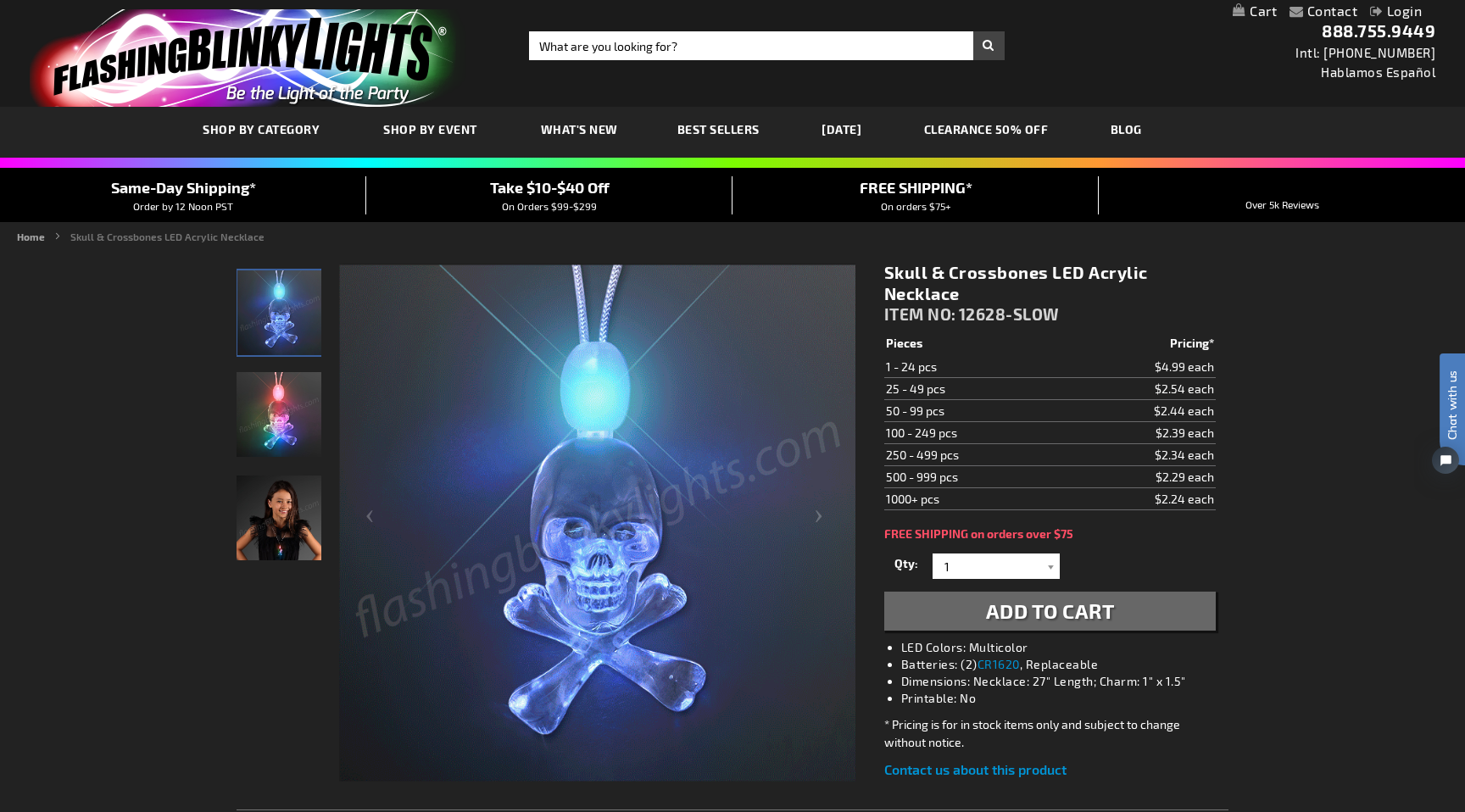
click at [574, 60] on div "Toggle Nav Search Search × Search 888.755.9449 Intl: 818-753-8303 Hablamos Espa…" at bounding box center [732, 53] width 1465 height 107
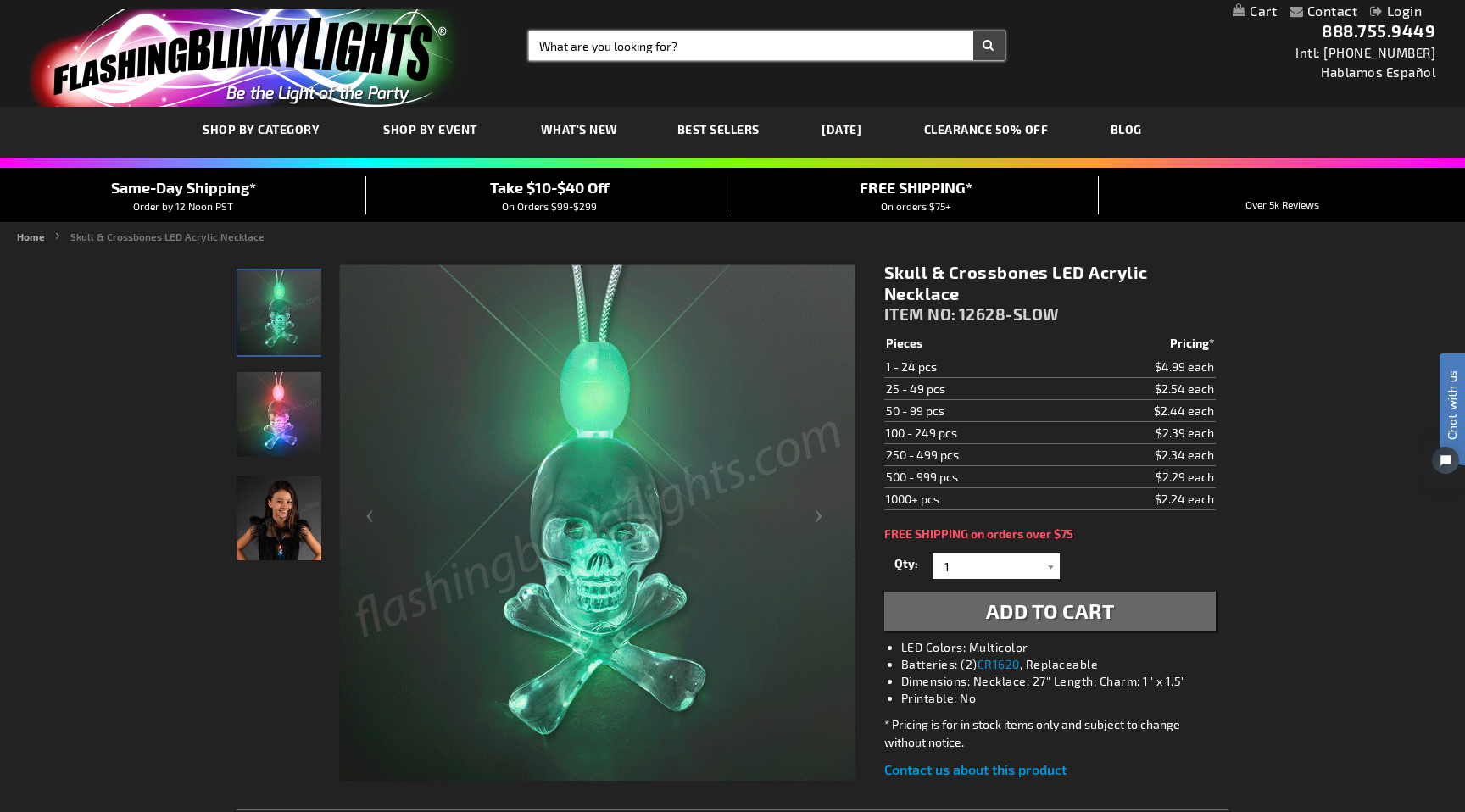
click at [558, 50] on input "Search" at bounding box center [767, 46] width 475 height 29
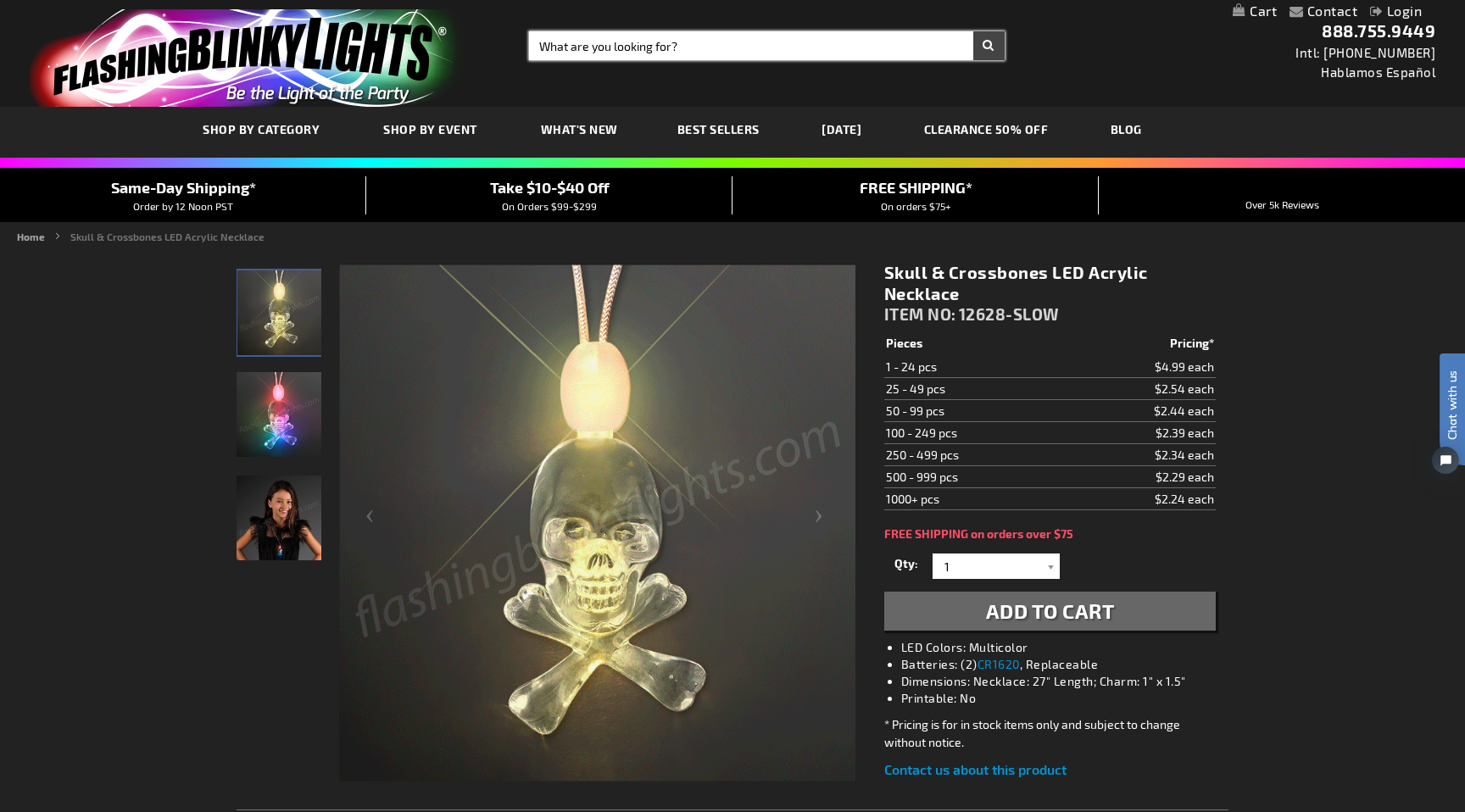
paste input "Light Up Palm Trees Vacation Beads"
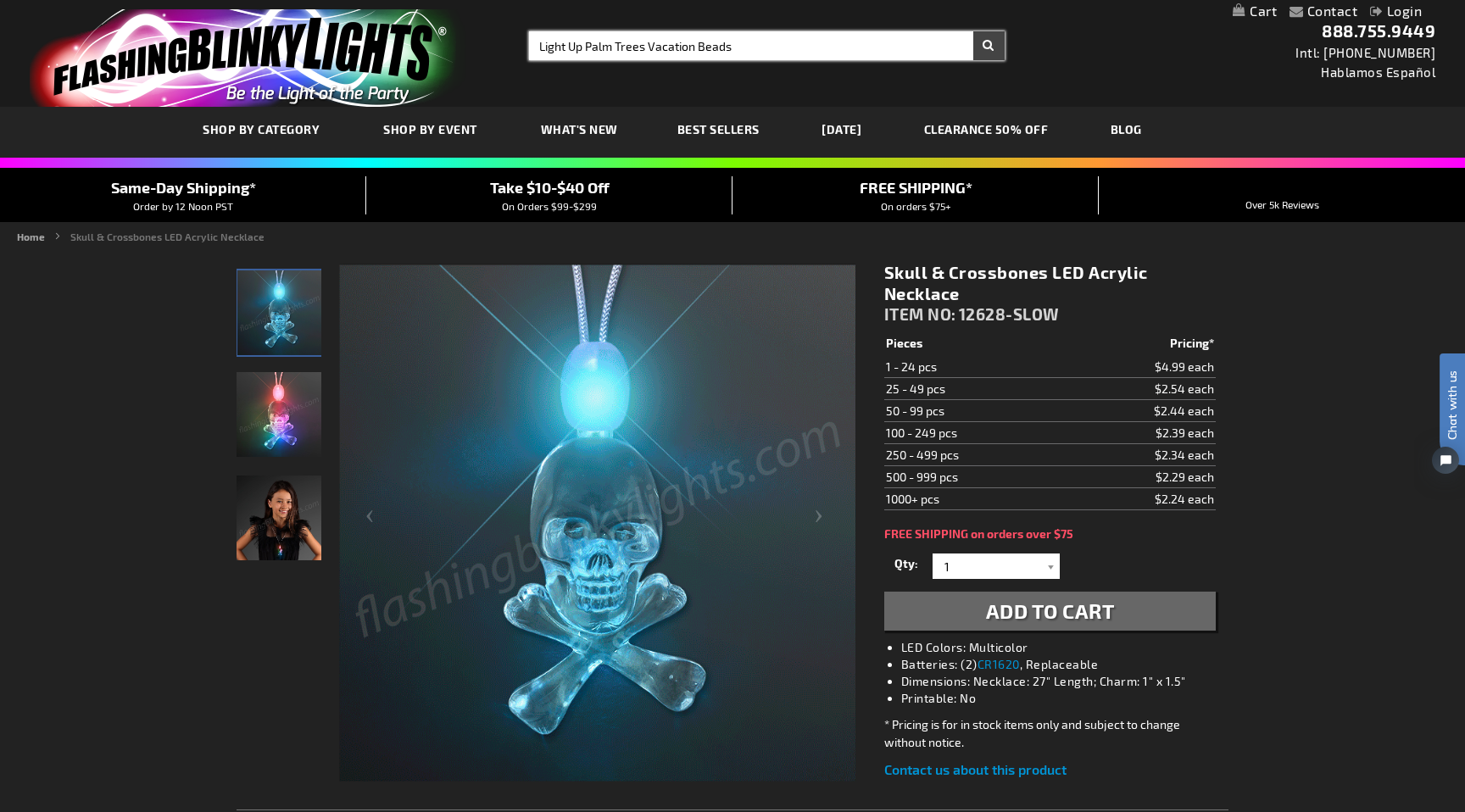
type input "Light Up Palm Trees Vacation Beads"
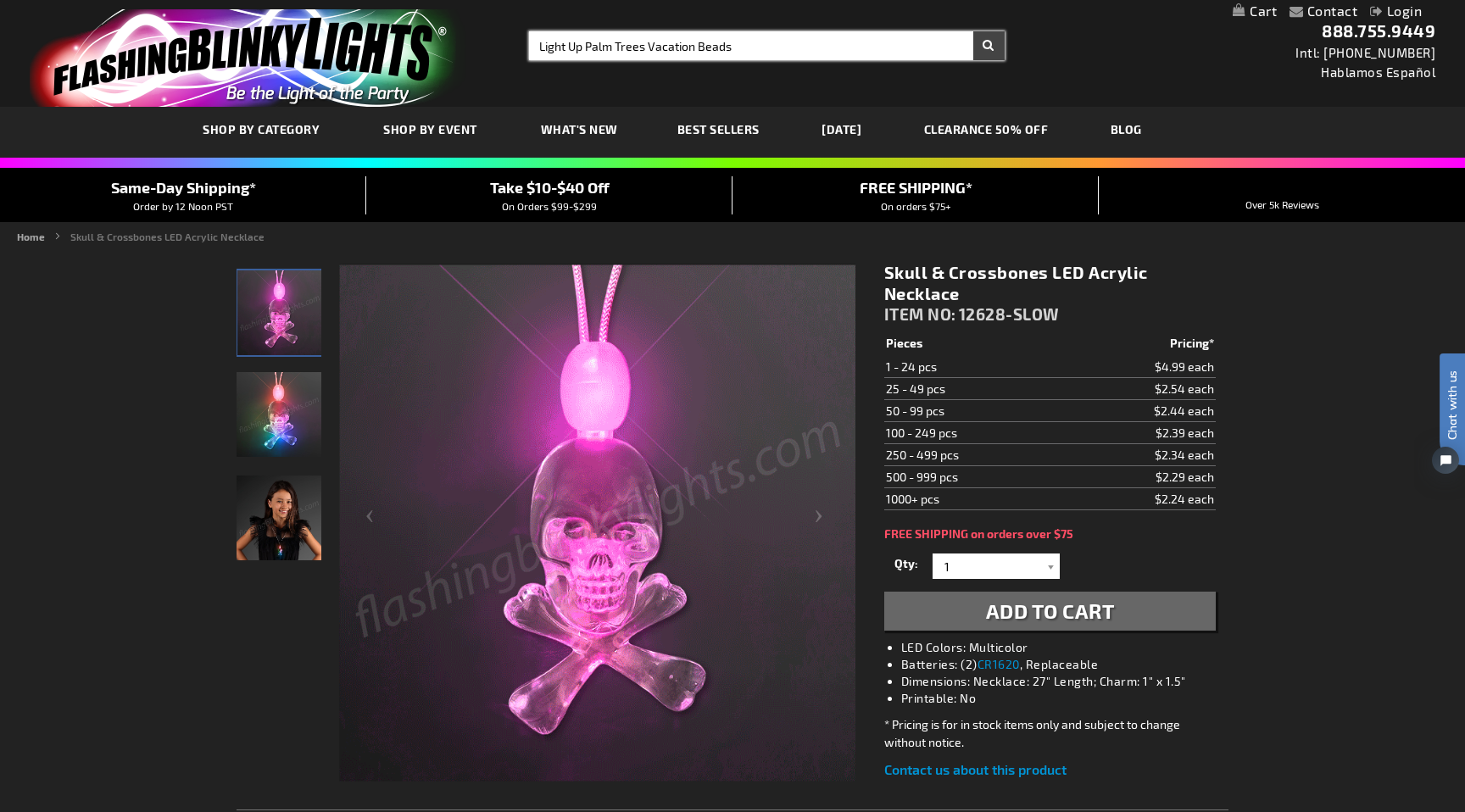
click at [974, 32] on button "Search" at bounding box center [990, 46] width 32 height 29
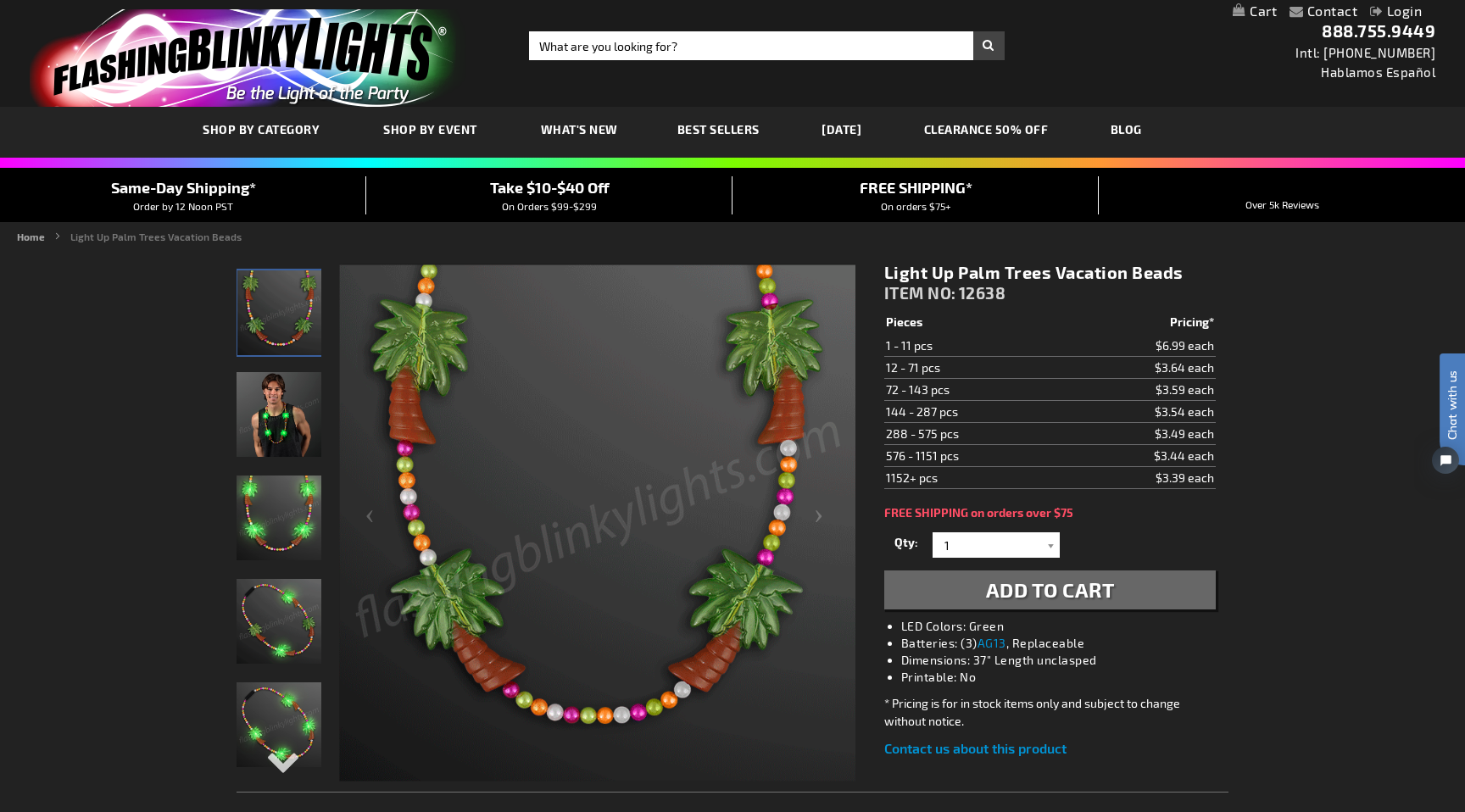
click at [257, 414] on img "Light Up Palm Trees Vacation Beads" at bounding box center [279, 414] width 85 height 85
